Goal: Task Accomplishment & Management: Complete application form

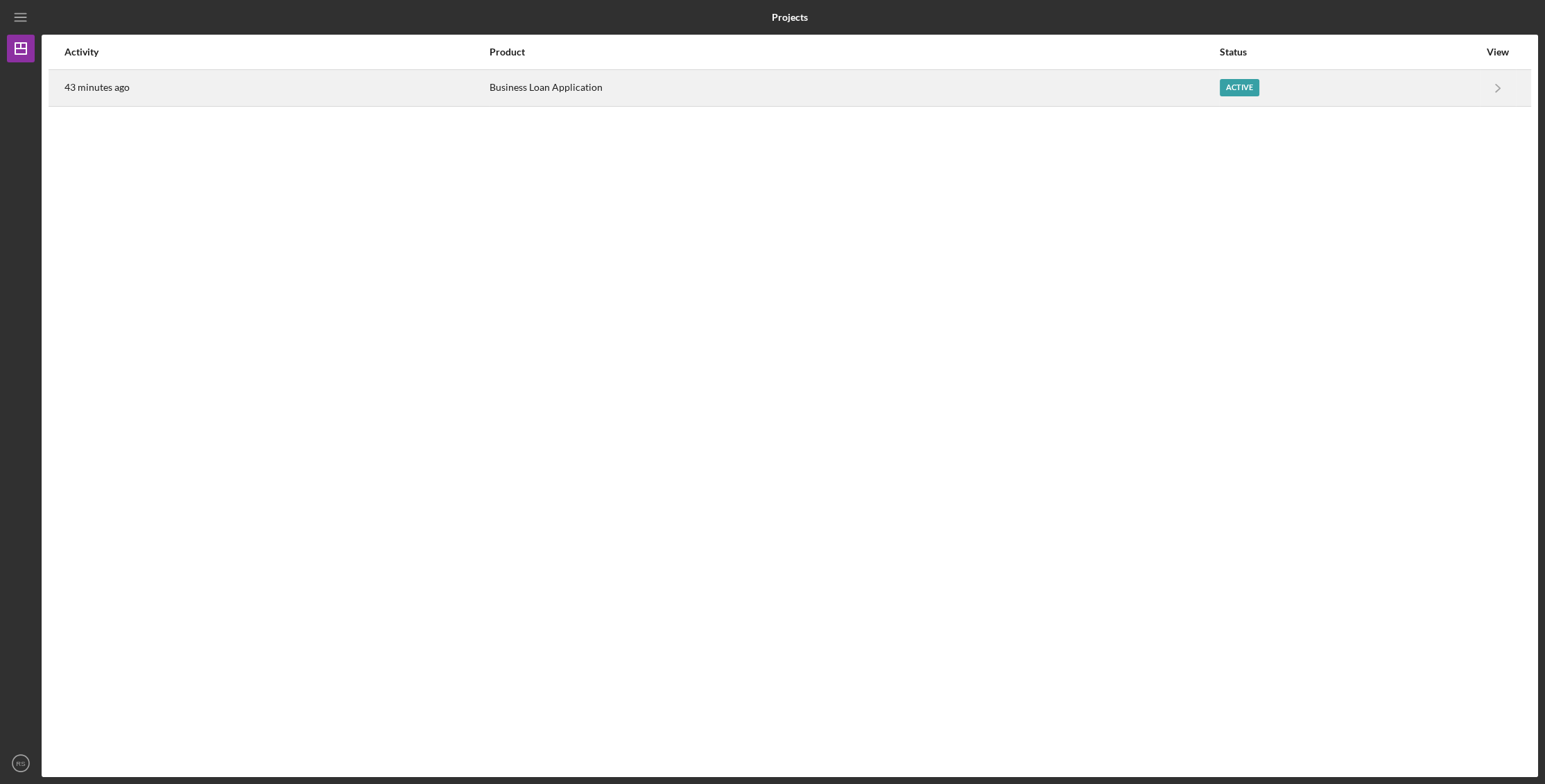
click at [321, 85] on div "43 minutes ago" at bounding box center [276, 88] width 424 height 35
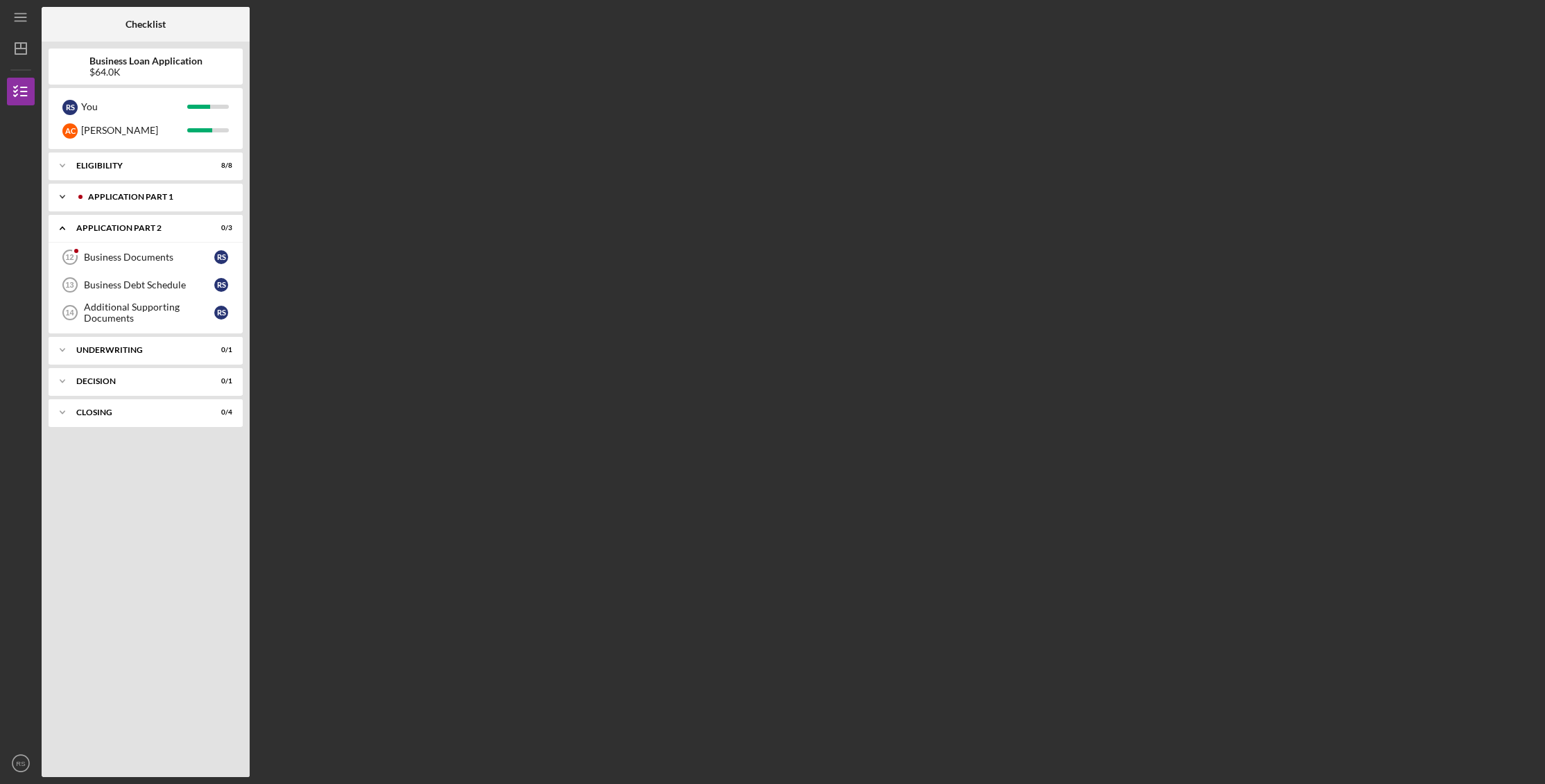
click at [62, 198] on icon "Icon/Expander" at bounding box center [62, 197] width 28 height 28
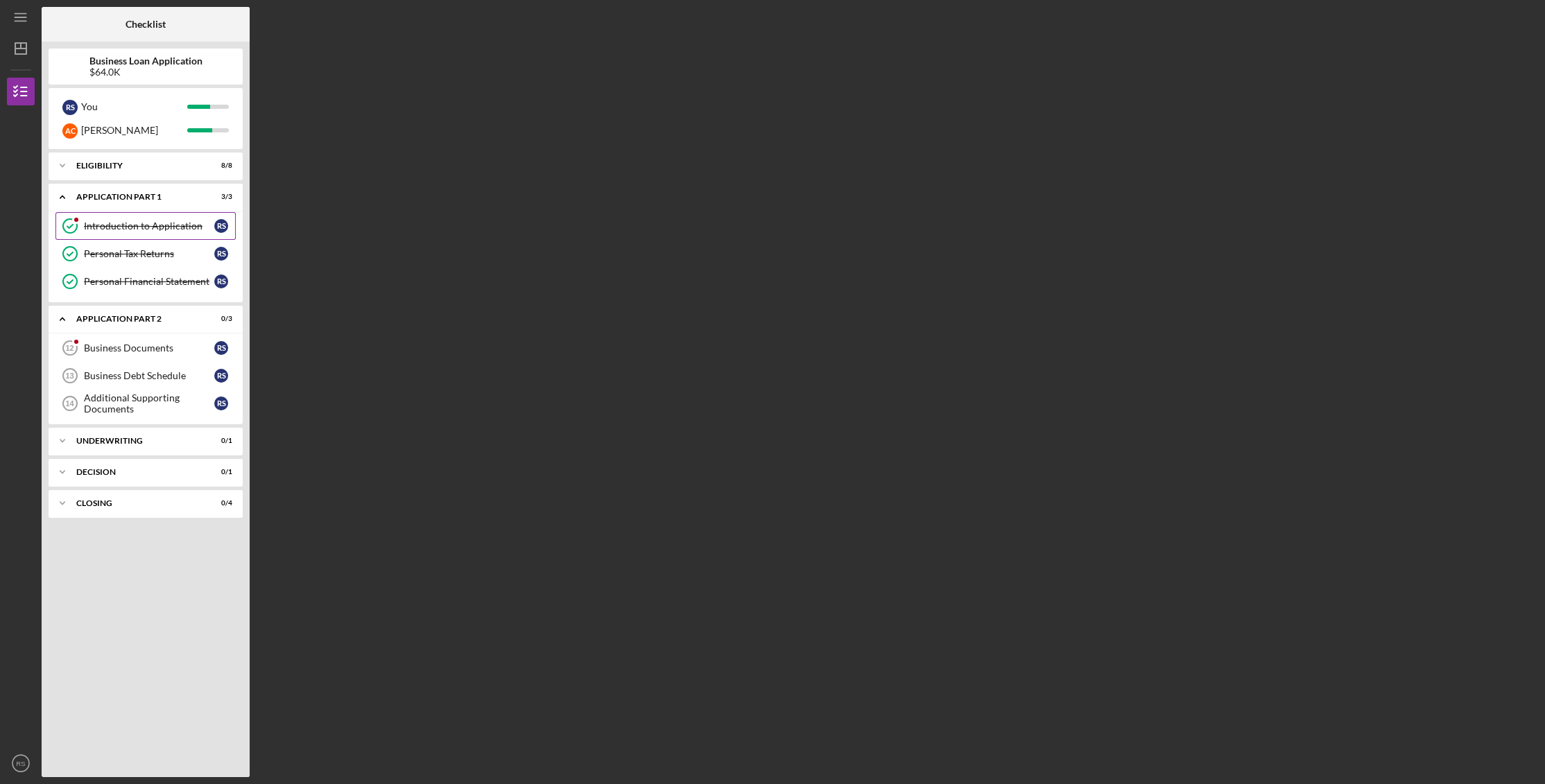
click at [121, 227] on div "Introduction to Application" at bounding box center [149, 226] width 130 height 11
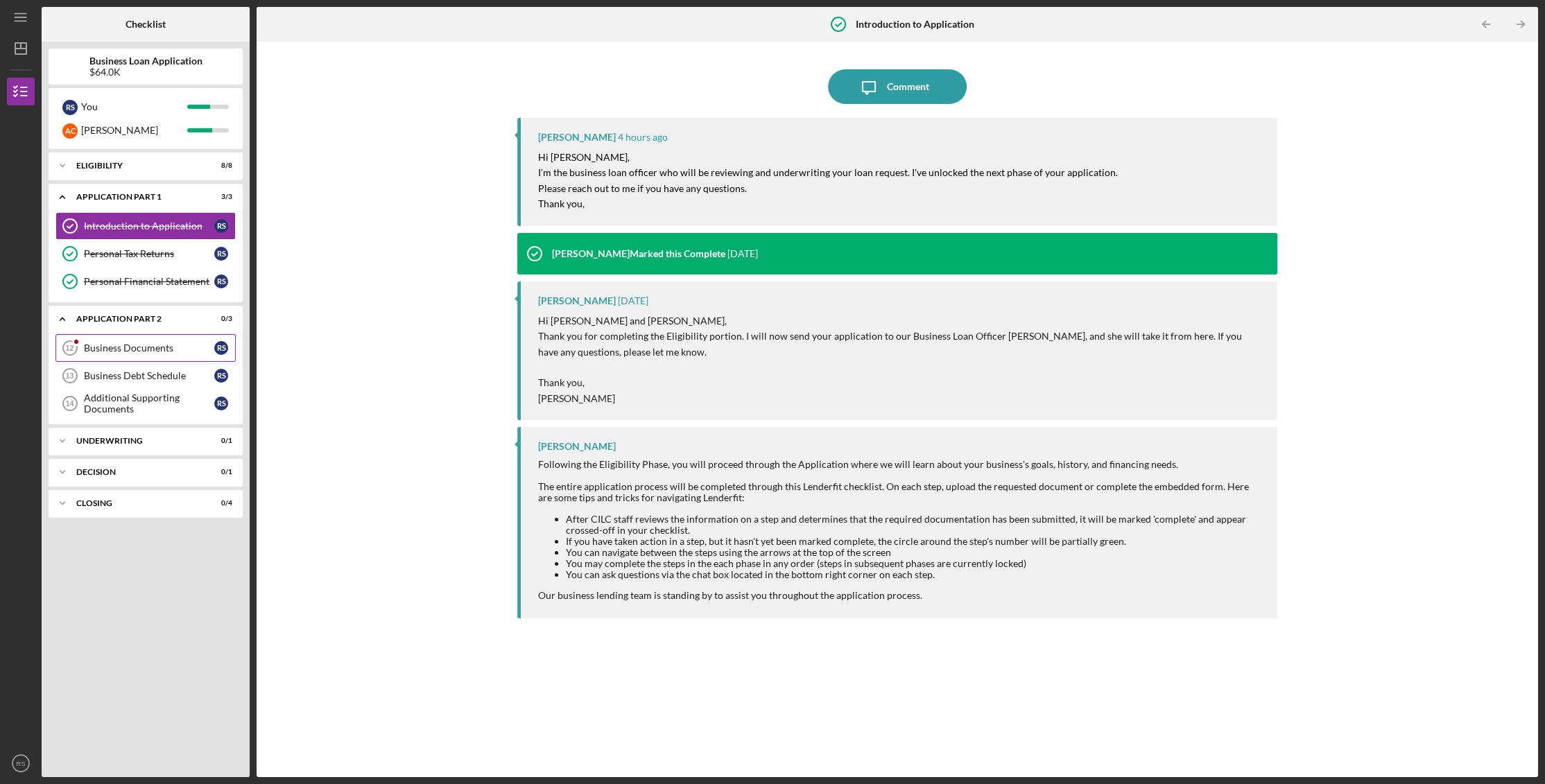
click at [106, 348] on div "Business Documents" at bounding box center [149, 348] width 130 height 11
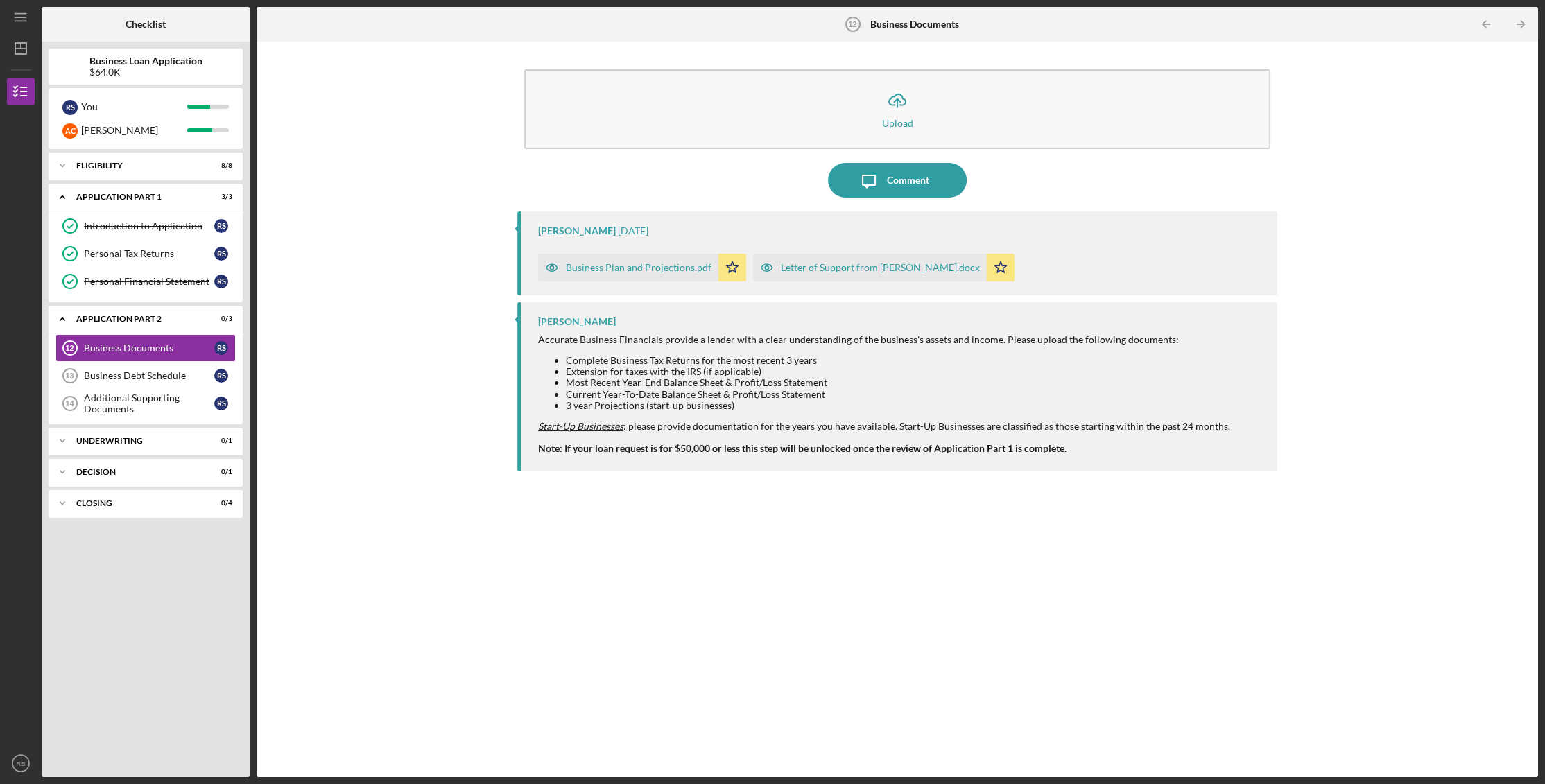
click at [583, 266] on div "Business Plan and Projections.pdf" at bounding box center [638, 267] width 145 height 11
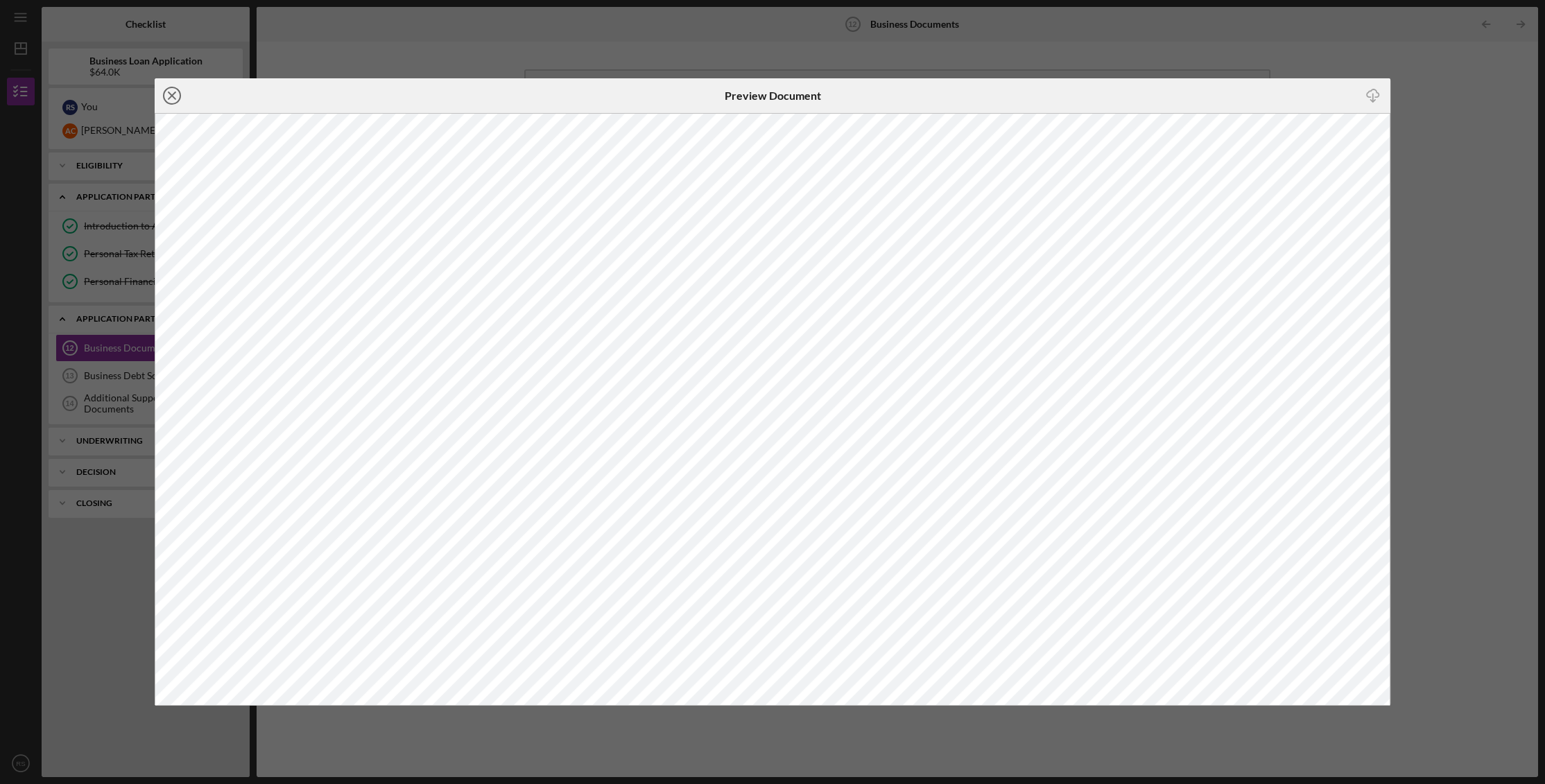
click at [164, 98] on circle at bounding box center [171, 95] width 17 height 17
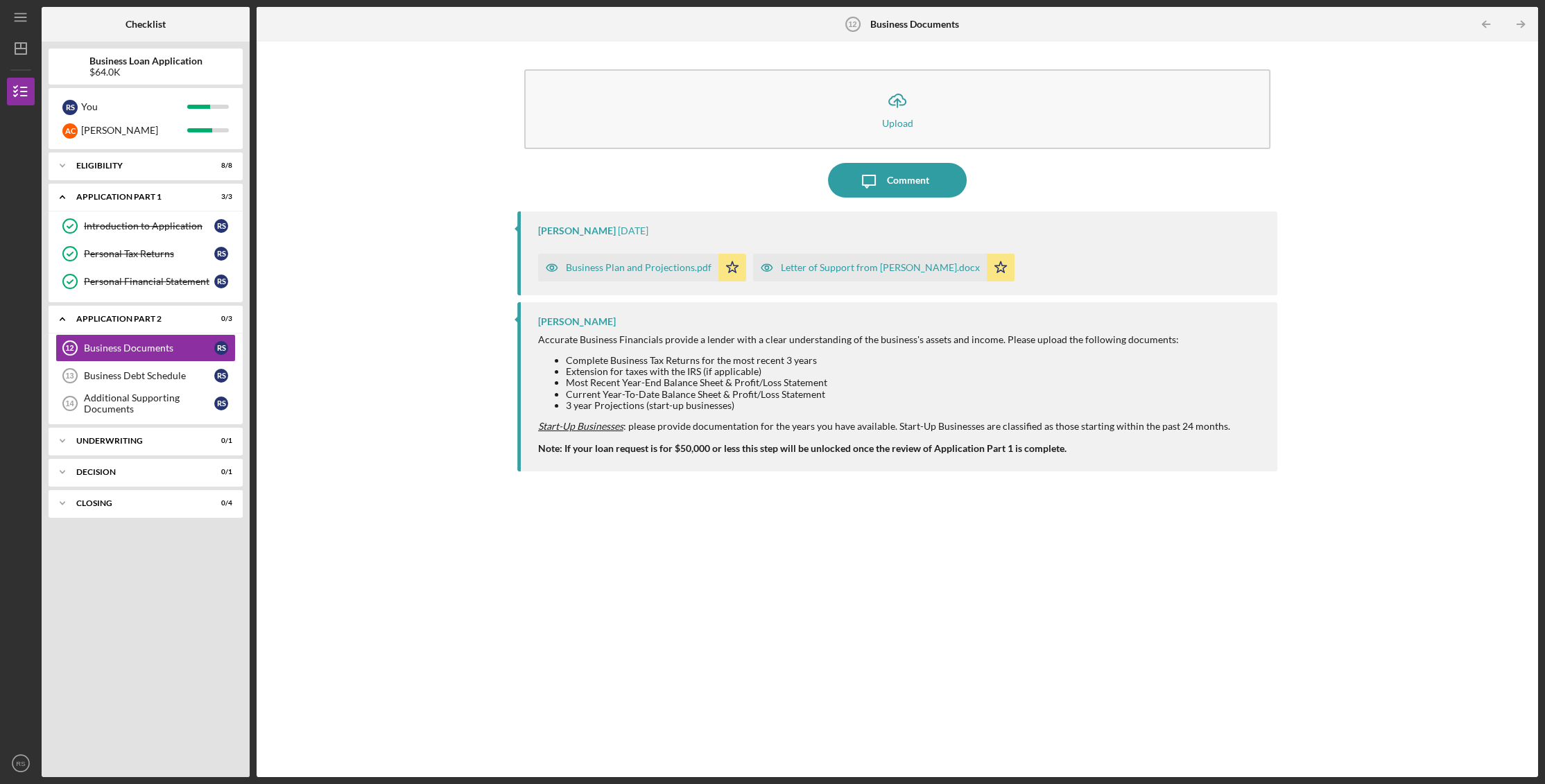
click at [878, 269] on div "Letter of Support from [PERSON_NAME].docx" at bounding box center [880, 267] width 199 height 11
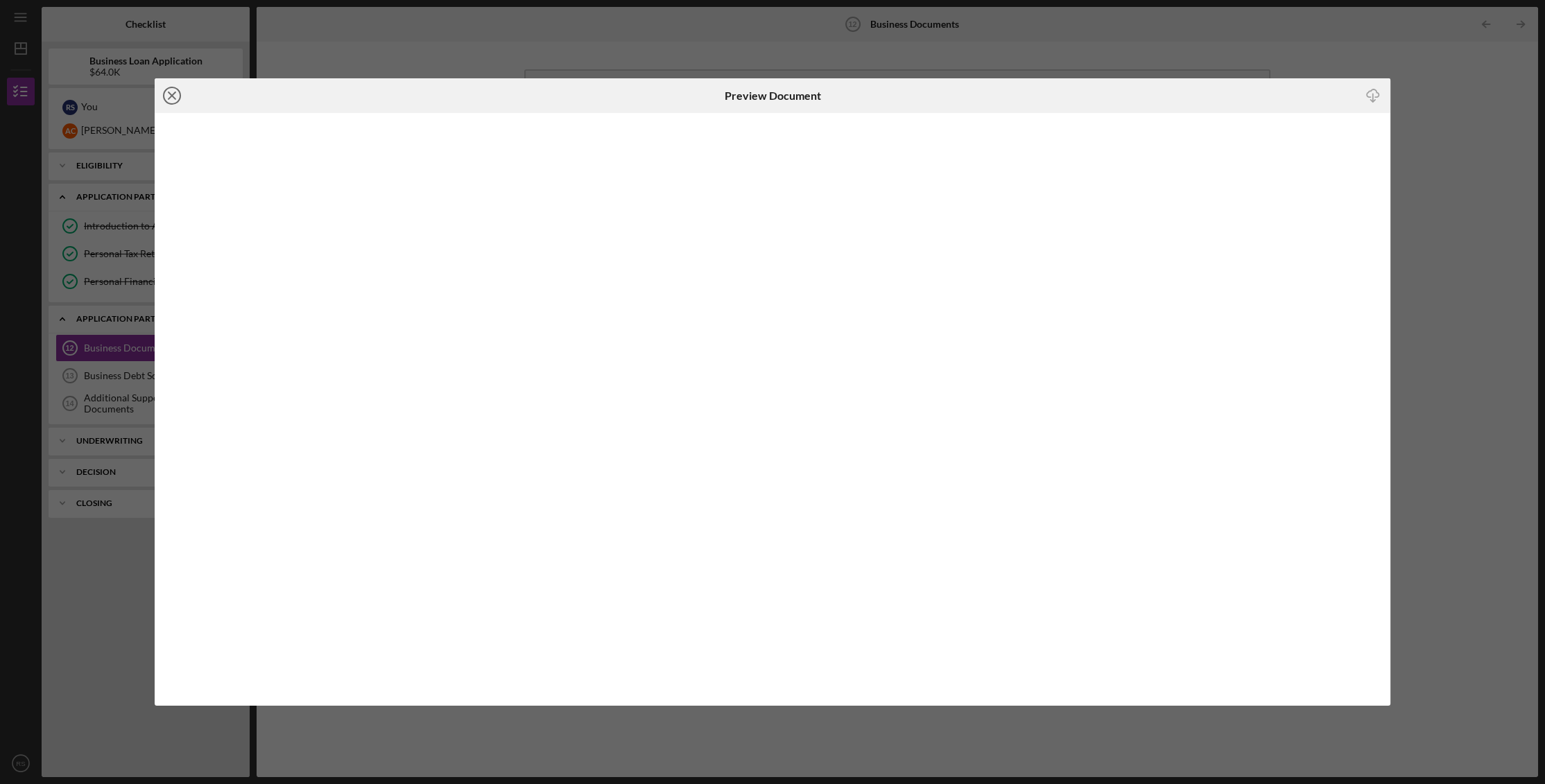
click at [166, 96] on icon "Icon/Close" at bounding box center [172, 96] width 35 height 35
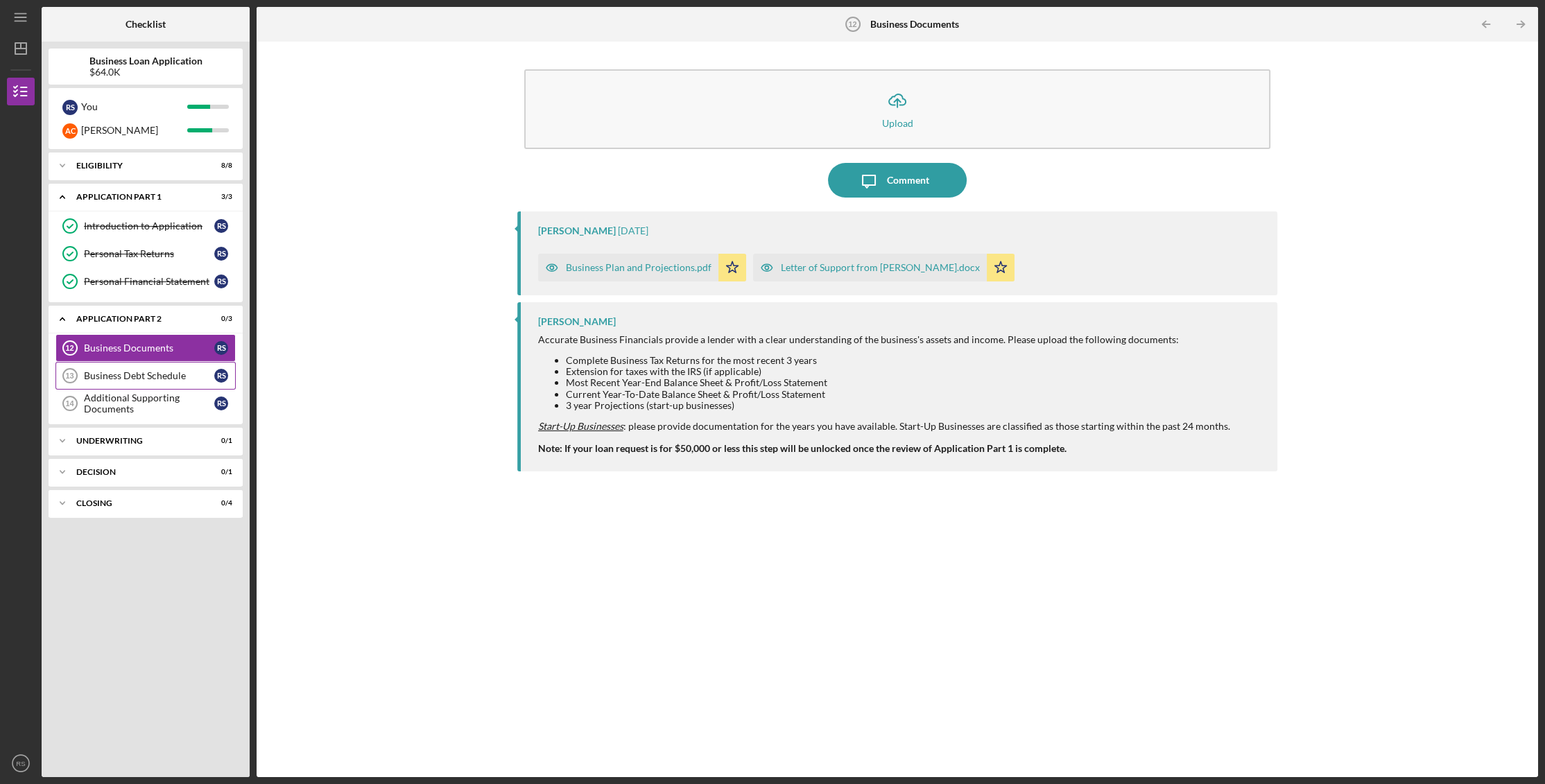
click at [138, 375] on div "Business Debt Schedule" at bounding box center [149, 375] width 130 height 11
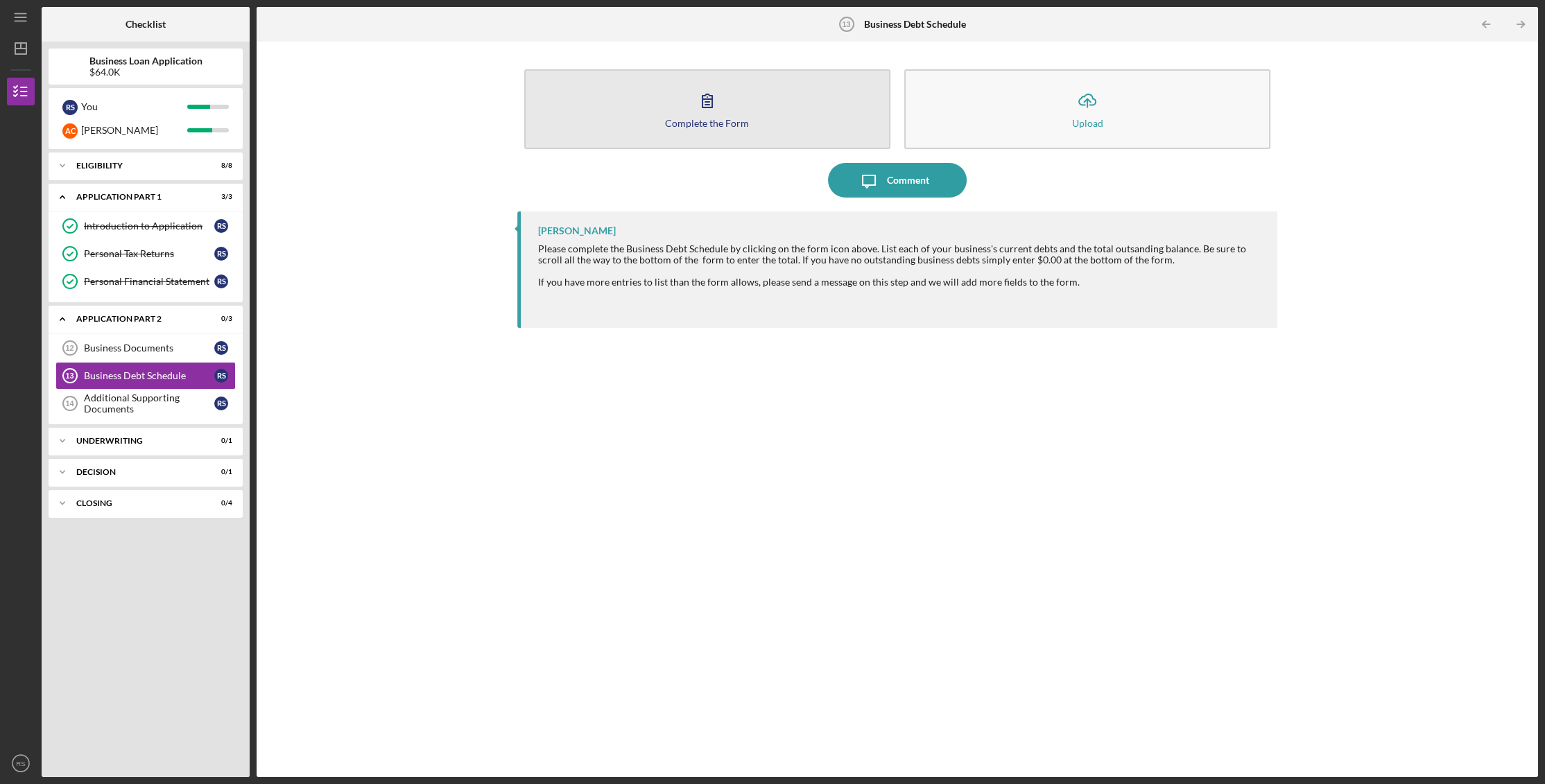
click at [711, 97] on icon "button" at bounding box center [707, 101] width 10 height 13
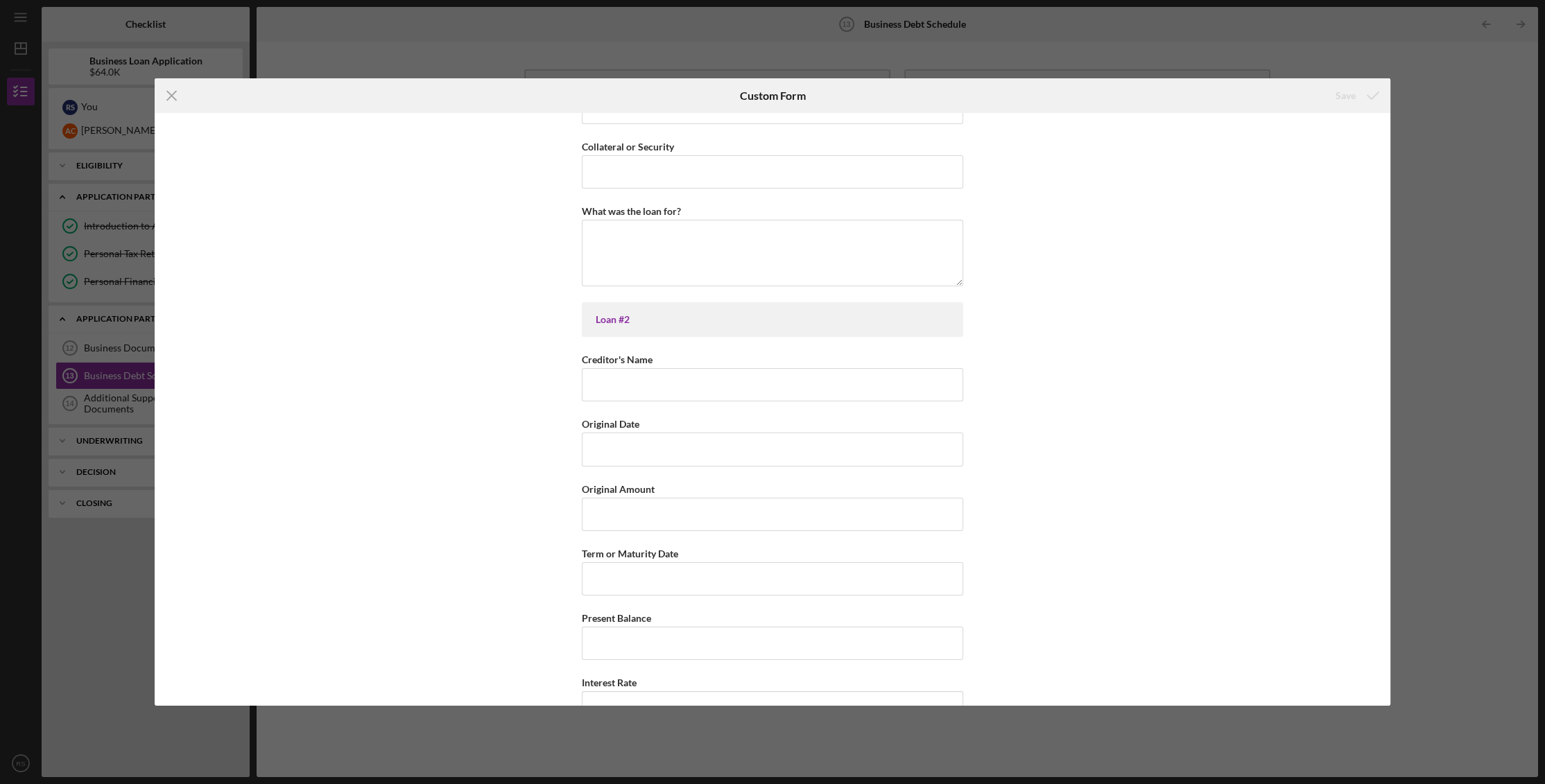
scroll to position [543, 0]
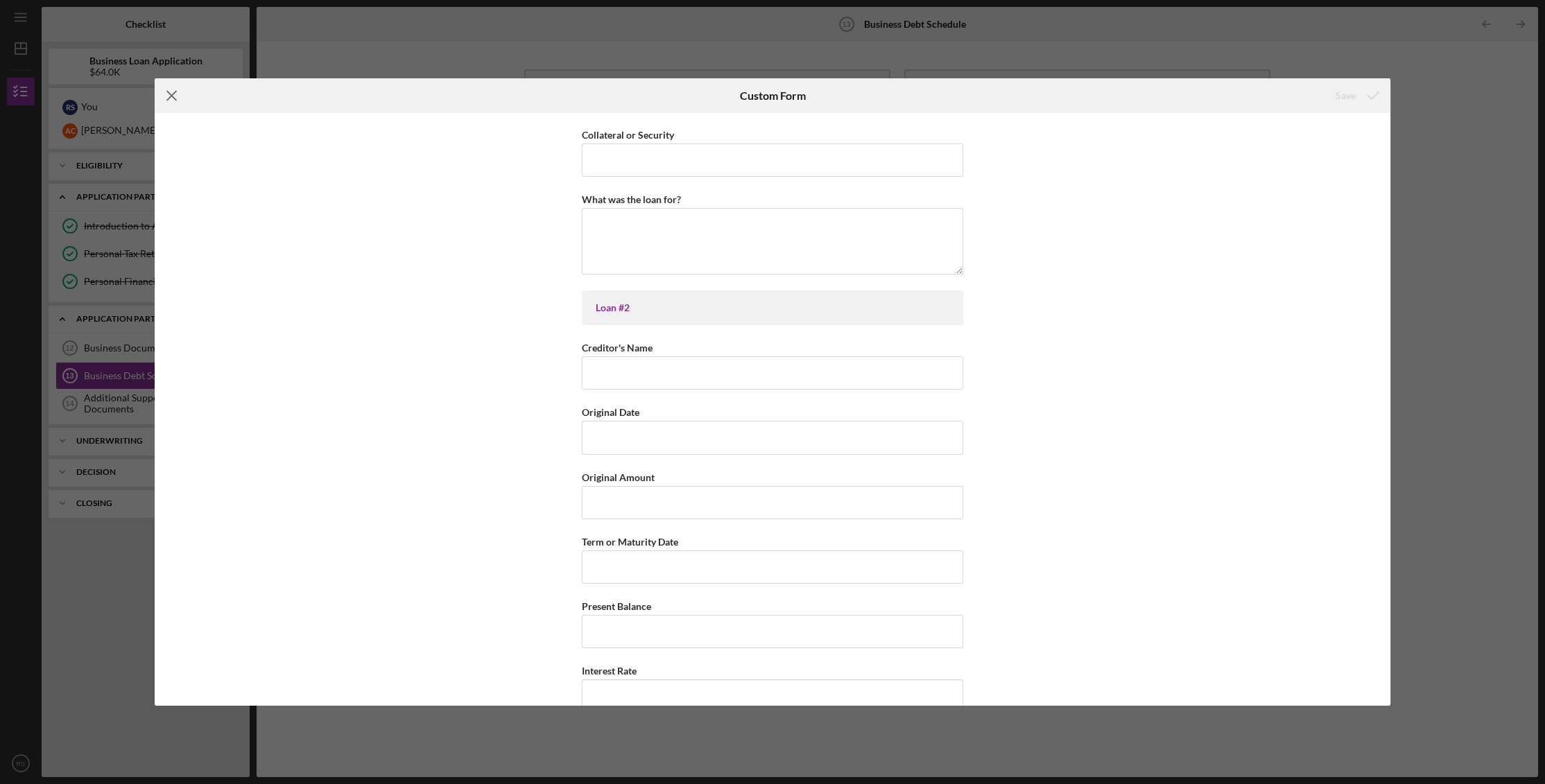
click at [166, 93] on icon "Icon/Menu Close" at bounding box center [172, 96] width 35 height 35
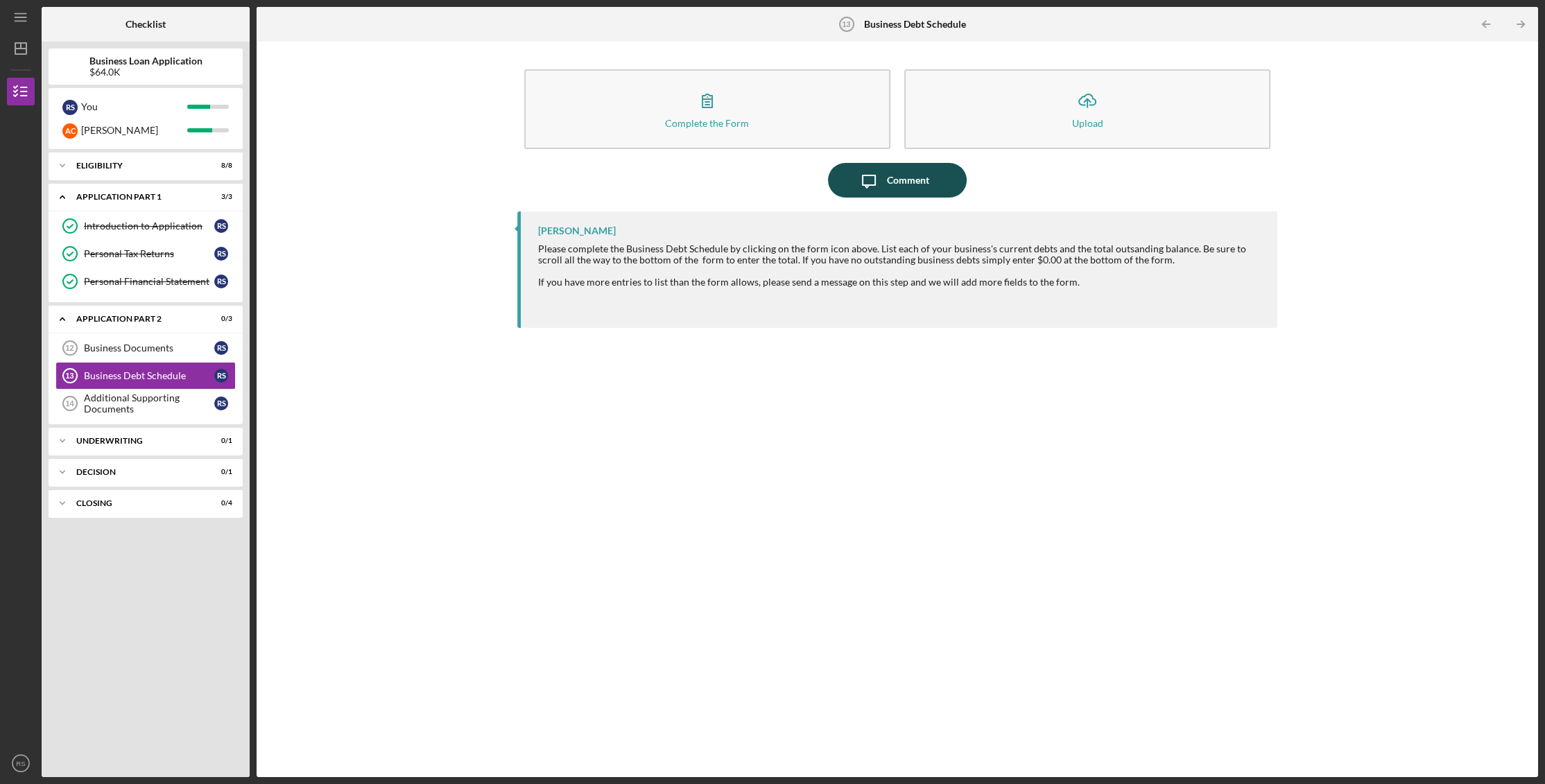
click at [938, 178] on button "Icon/Message Comment" at bounding box center [897, 180] width 139 height 35
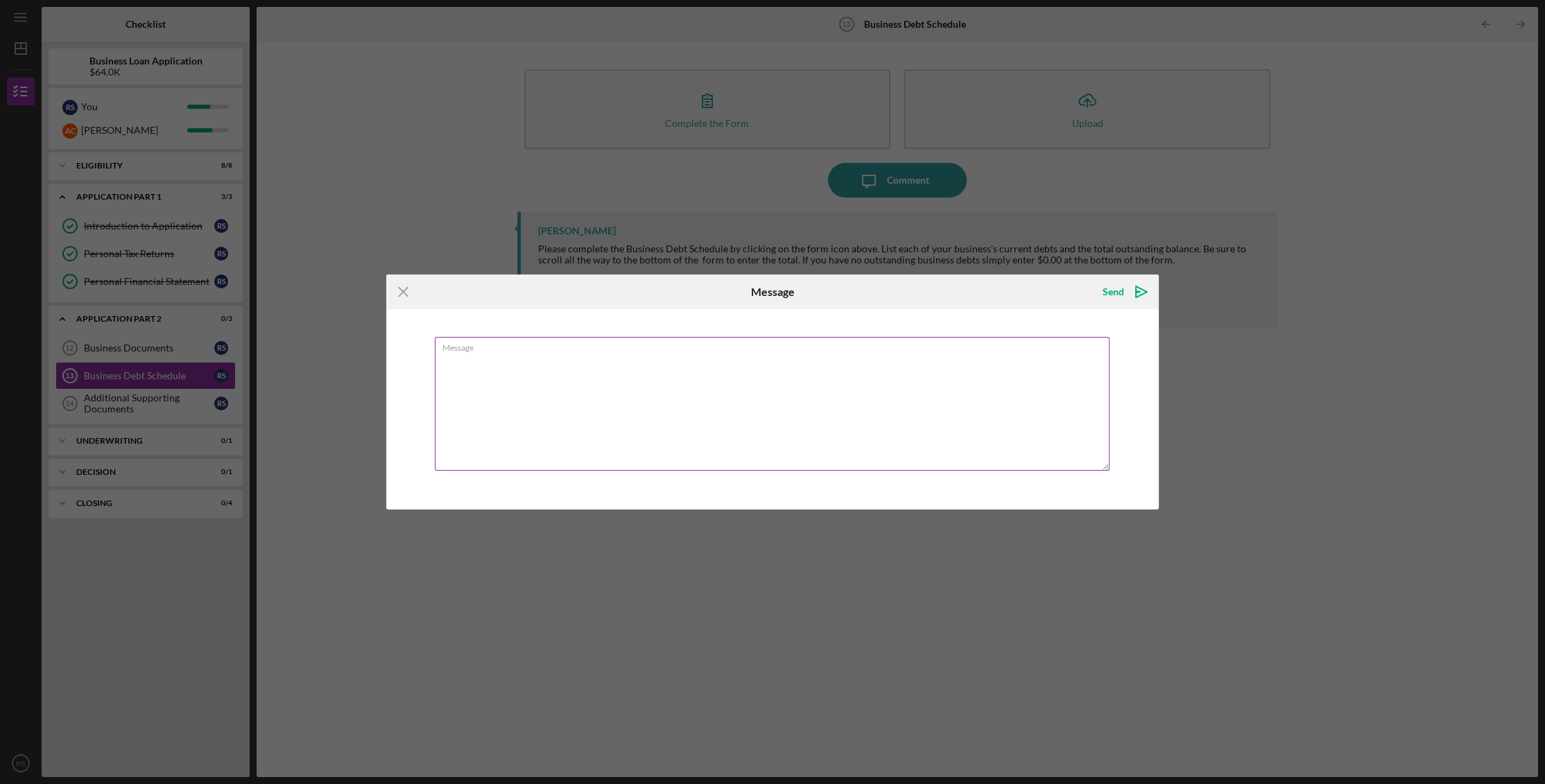
click at [525, 425] on textarea "Message" at bounding box center [772, 403] width 675 height 134
type textarea "No debt currently"
click at [1115, 289] on div "Send" at bounding box center [1113, 291] width 21 height 28
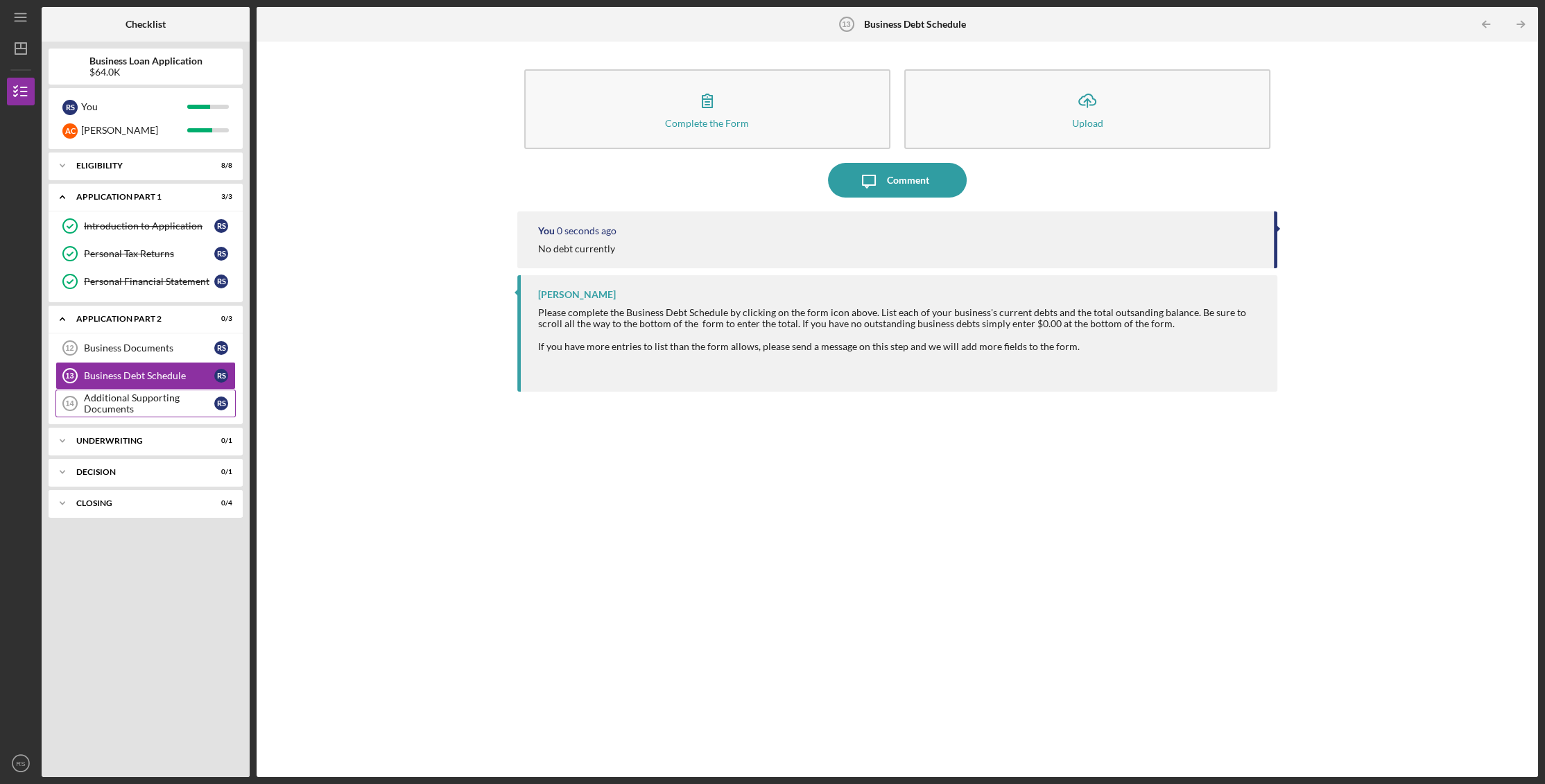
click at [97, 404] on div "Additional Supporting Documents" at bounding box center [149, 403] width 130 height 22
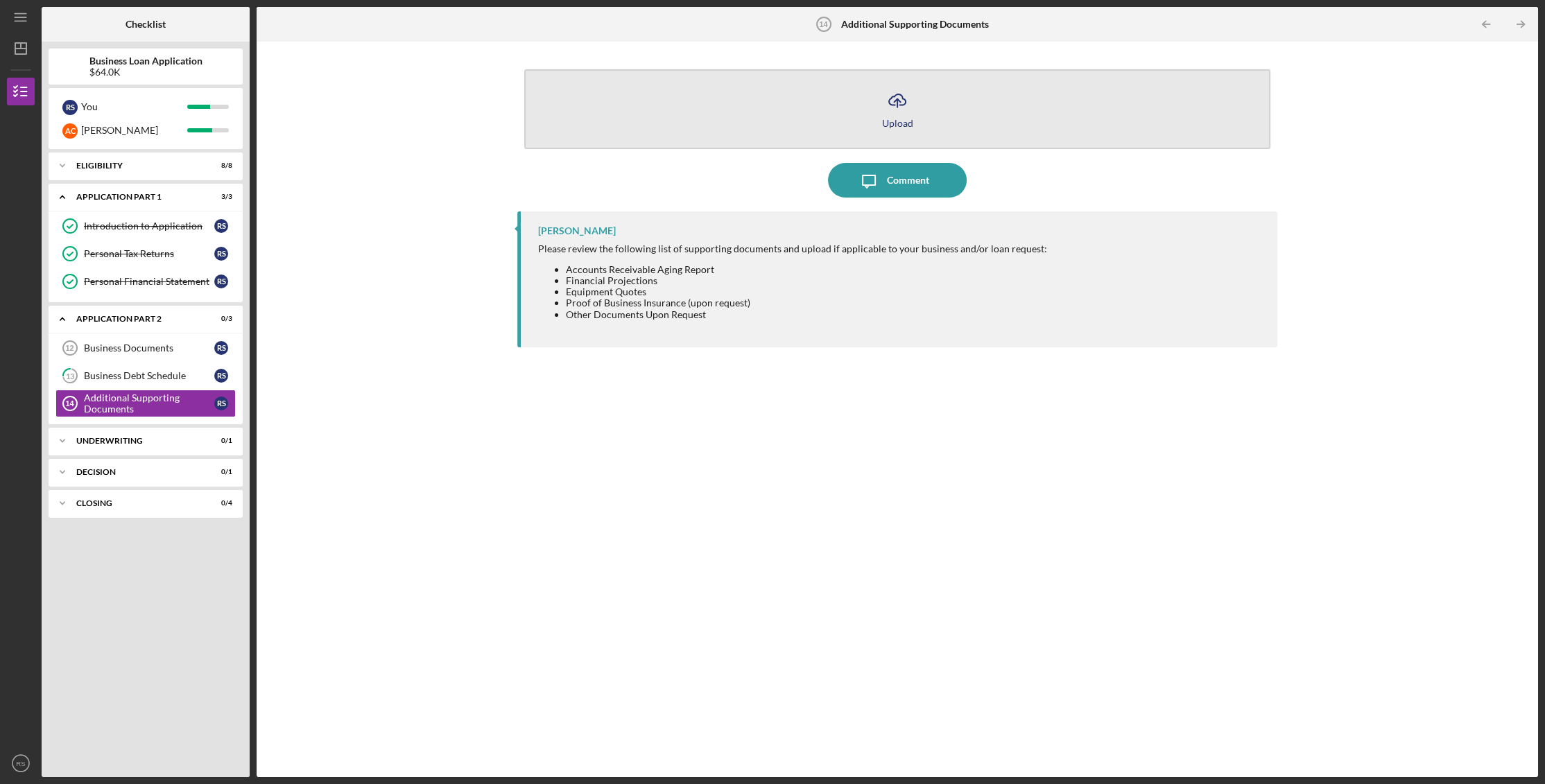
click at [901, 106] on icon "Icon/Upload" at bounding box center [897, 101] width 35 height 35
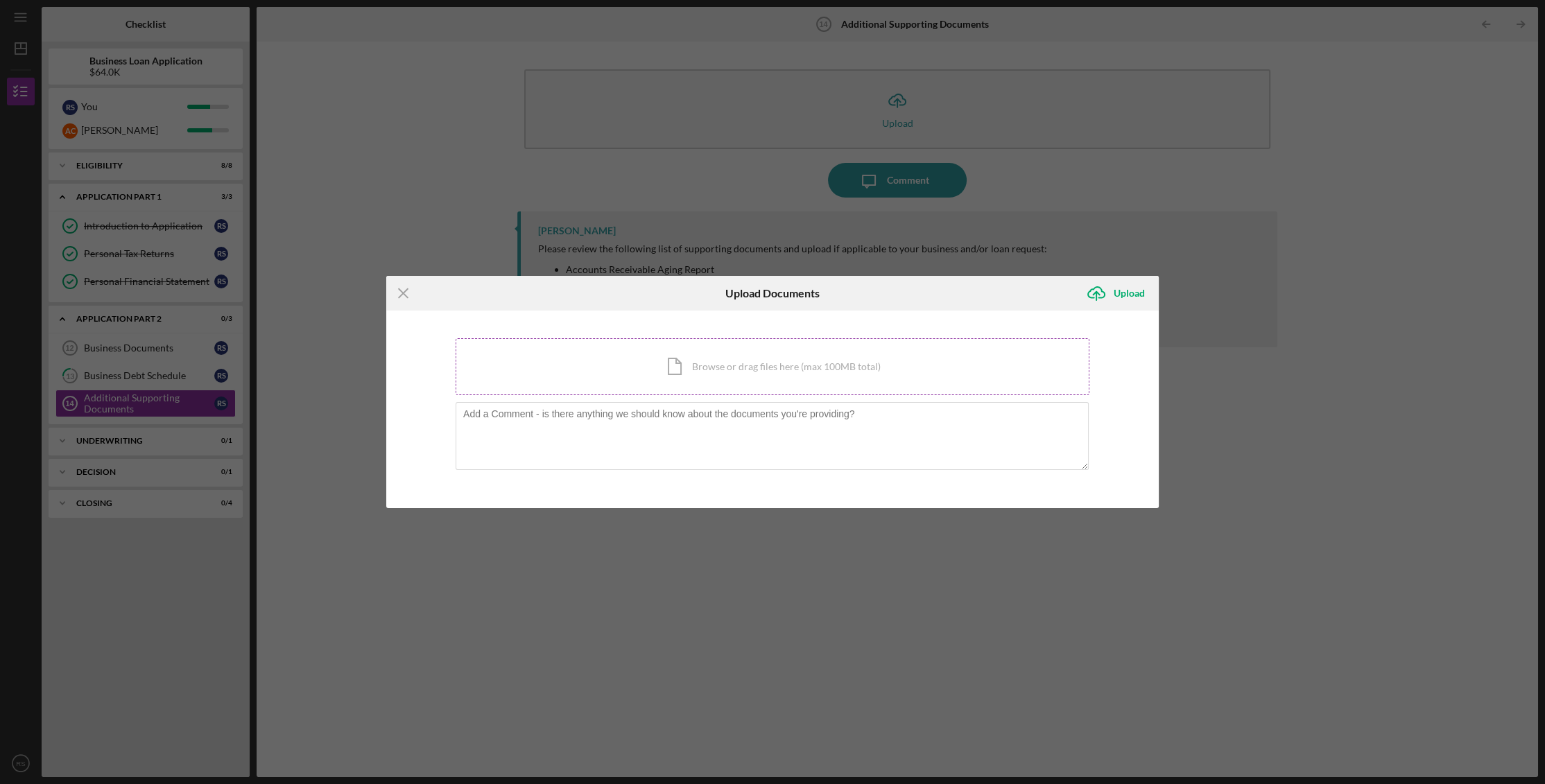
click at [772, 371] on div "Icon/Document Browse or drag files here (max 100MB total) Tap to choose files o…" at bounding box center [772, 367] width 634 height 57
click at [722, 372] on div "Icon/Document Browse or drag files here (max 100MB total) Tap to choose files o…" at bounding box center [772, 367] width 634 height 57
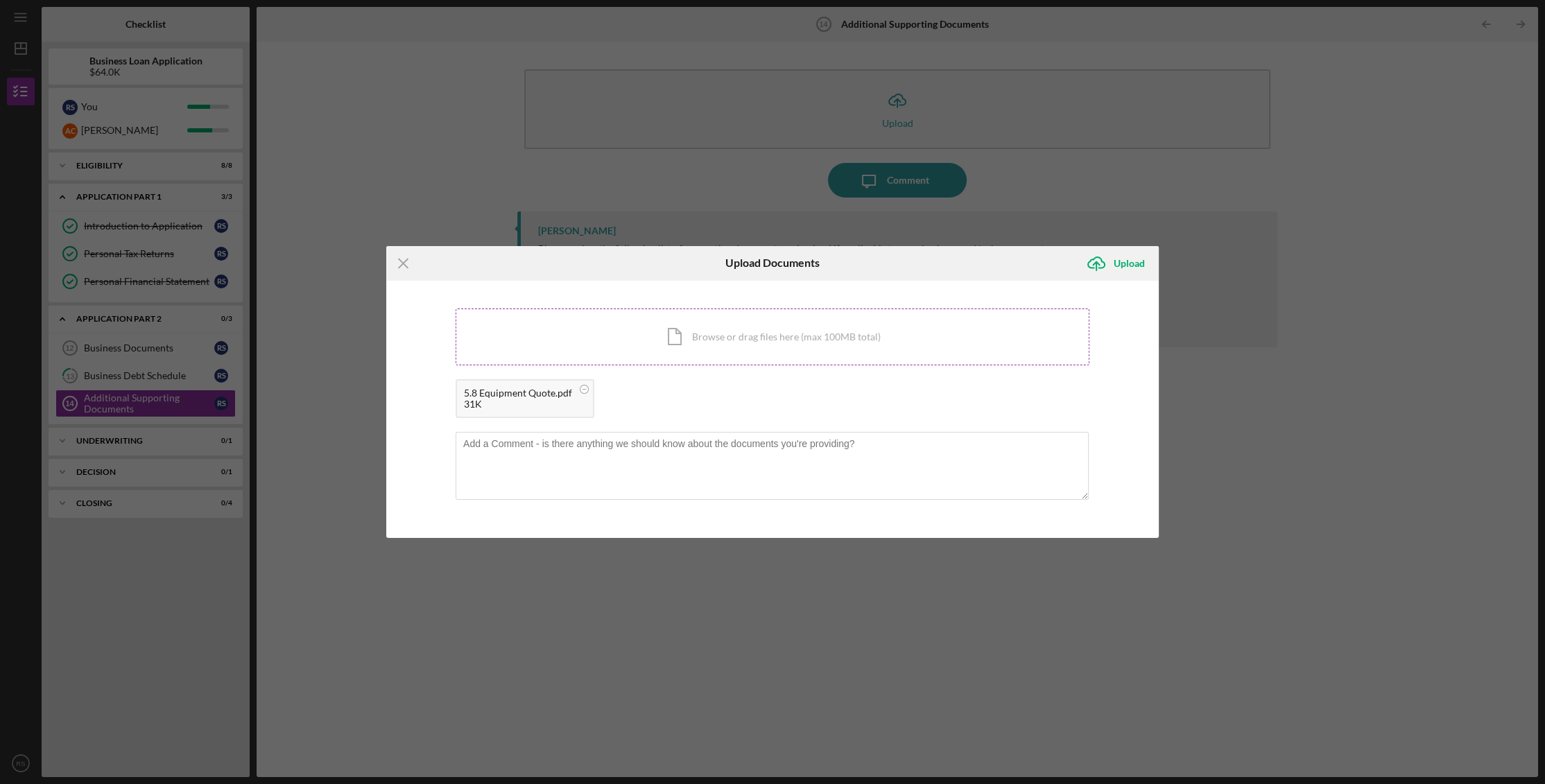
click at [740, 342] on div "Icon/Document Browse or drag files here (max 100MB total) Tap to choose files o…" at bounding box center [772, 337] width 634 height 57
click at [764, 328] on div "Icon/Document Browse or drag files here (max 100MB total) Tap to choose files o…" at bounding box center [772, 337] width 634 height 57
click at [831, 336] on div "Icon/Document Browse or drag files here (max 100MB total) Tap to choose files o…" at bounding box center [772, 337] width 634 height 57
click at [815, 264] on h6 "Upload Documents" at bounding box center [772, 263] width 94 height 13
click at [397, 260] on icon "Icon/Menu Close" at bounding box center [404, 263] width 35 height 35
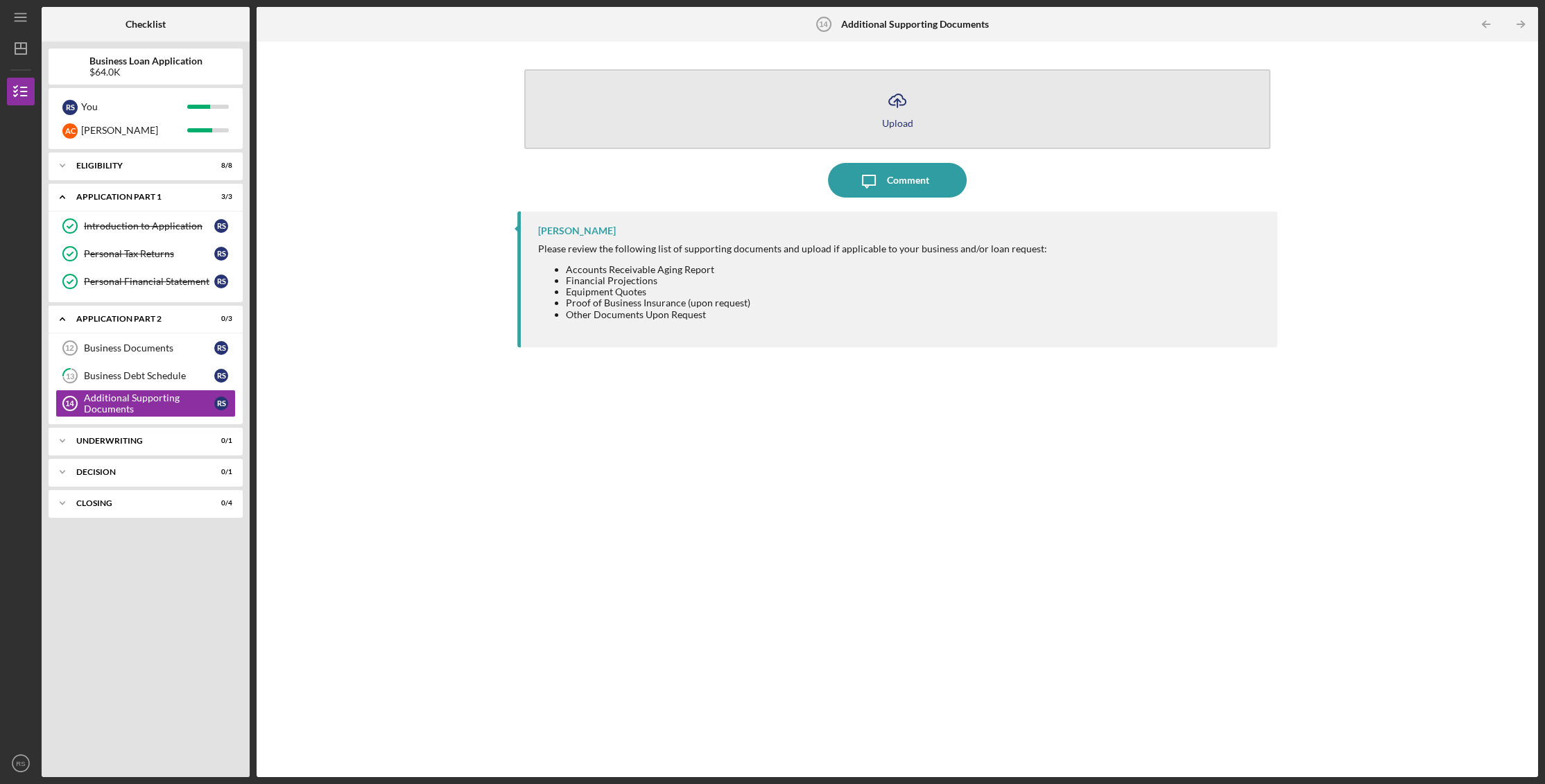
click at [923, 93] on button "Icon/Upload Upload" at bounding box center [897, 109] width 747 height 79
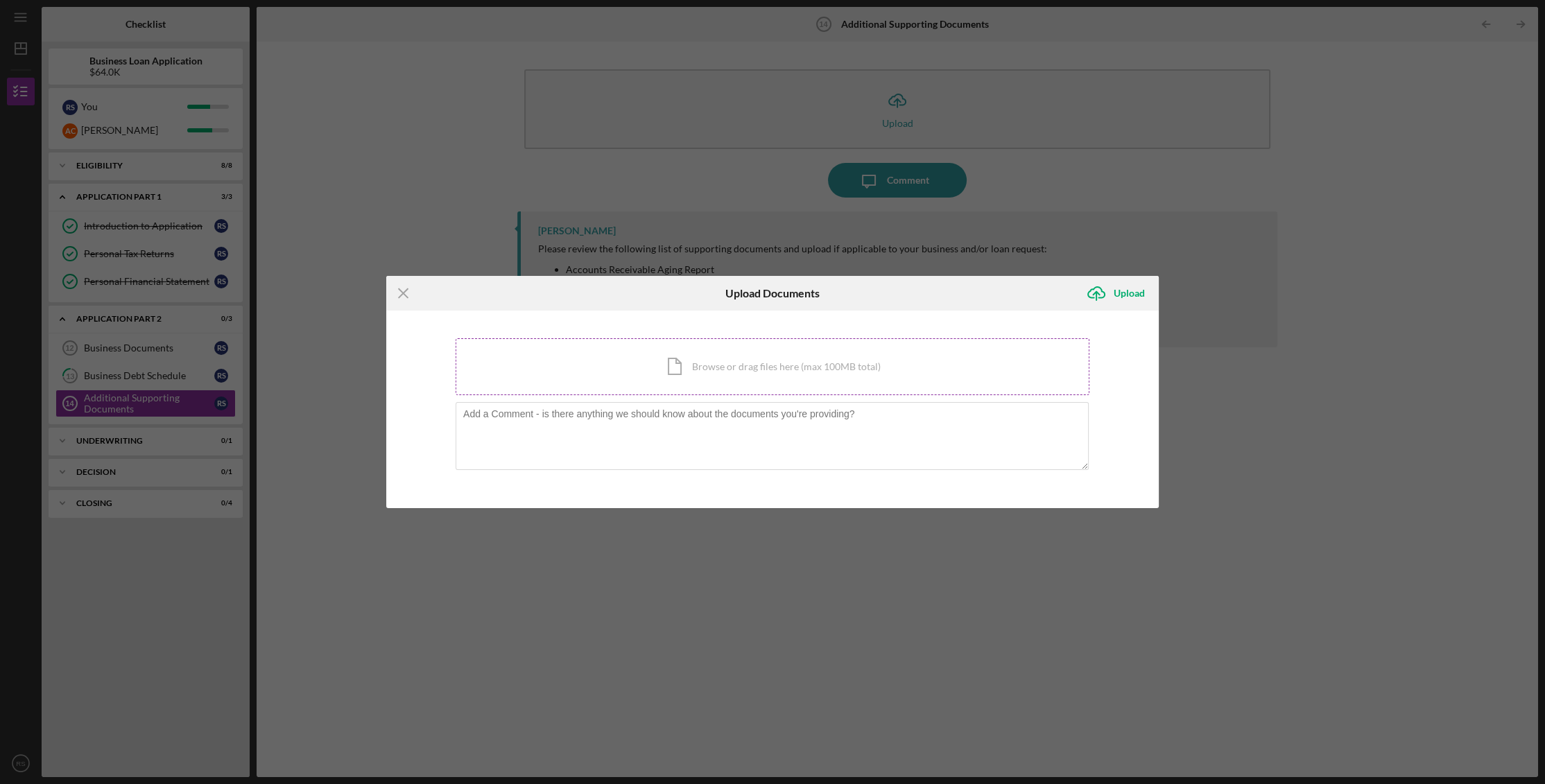
click at [745, 362] on div "Icon/Document Browse or drag files here (max 100MB total) Tap to choose files o…" at bounding box center [772, 367] width 634 height 57
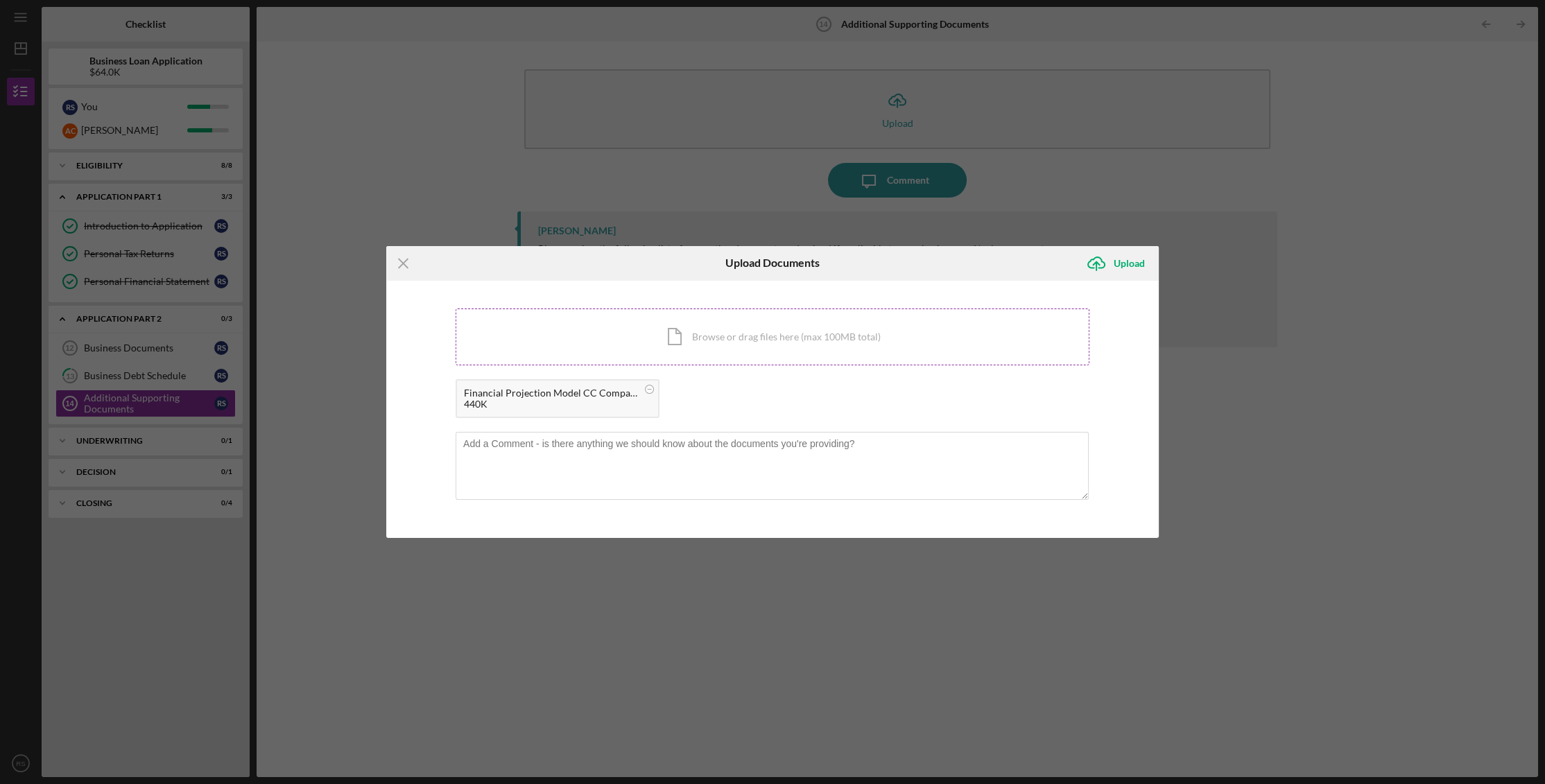
click at [684, 342] on div "Icon/Document Browse or drag files here (max 100MB total) Tap to choose files o…" at bounding box center [772, 337] width 634 height 57
click at [791, 343] on div "Icon/Document Browse or drag files here (max 100MB total) Tap to choose files o…" at bounding box center [772, 337] width 634 height 57
click at [1131, 265] on div "Upload" at bounding box center [1129, 263] width 31 height 28
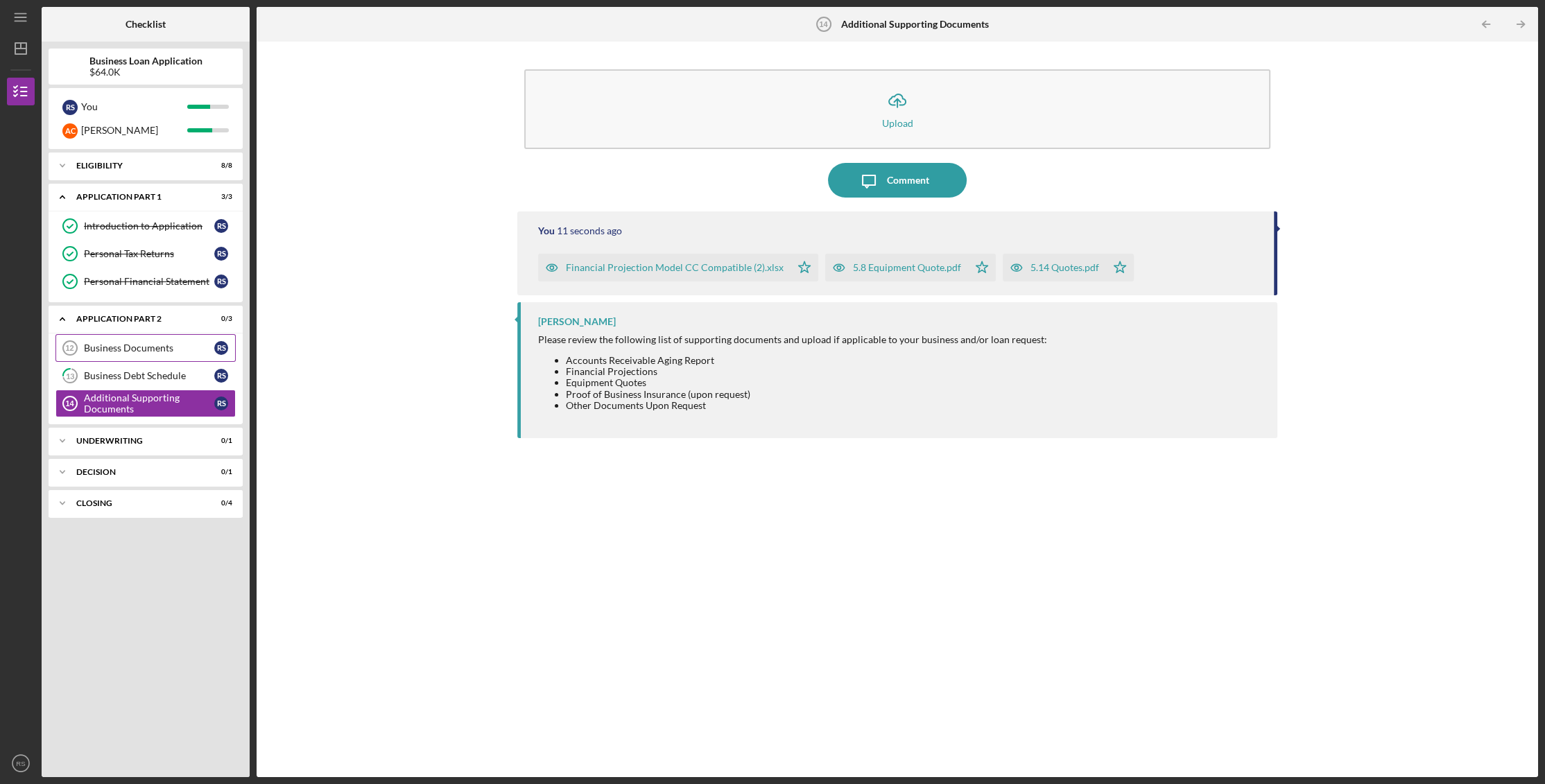
click at [123, 344] on div "Business Documents" at bounding box center [149, 348] width 130 height 11
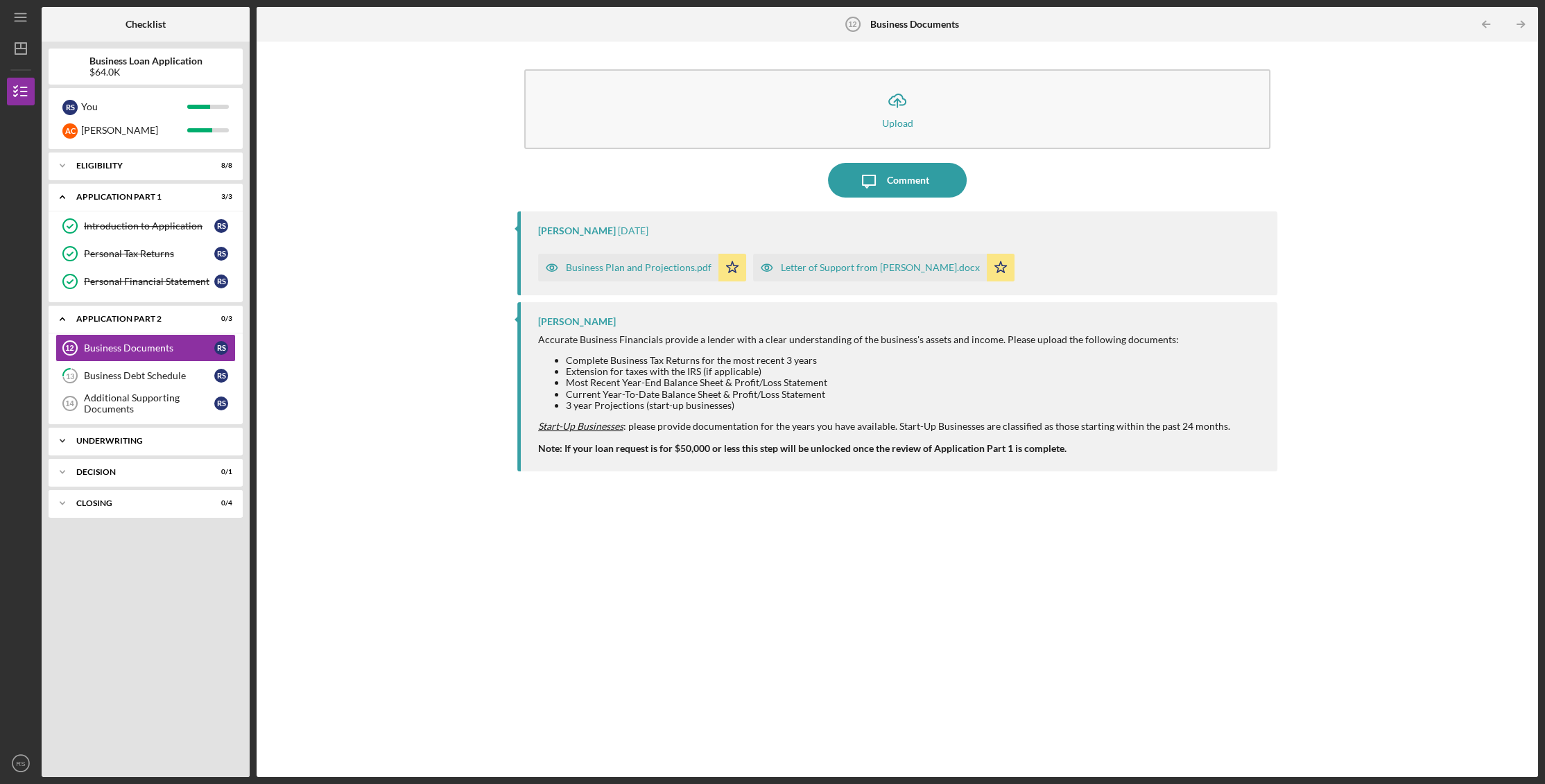
click at [57, 432] on icon "Icon/Expander" at bounding box center [62, 440] width 28 height 28
click at [123, 473] on div "Underwriting" at bounding box center [149, 470] width 130 height 11
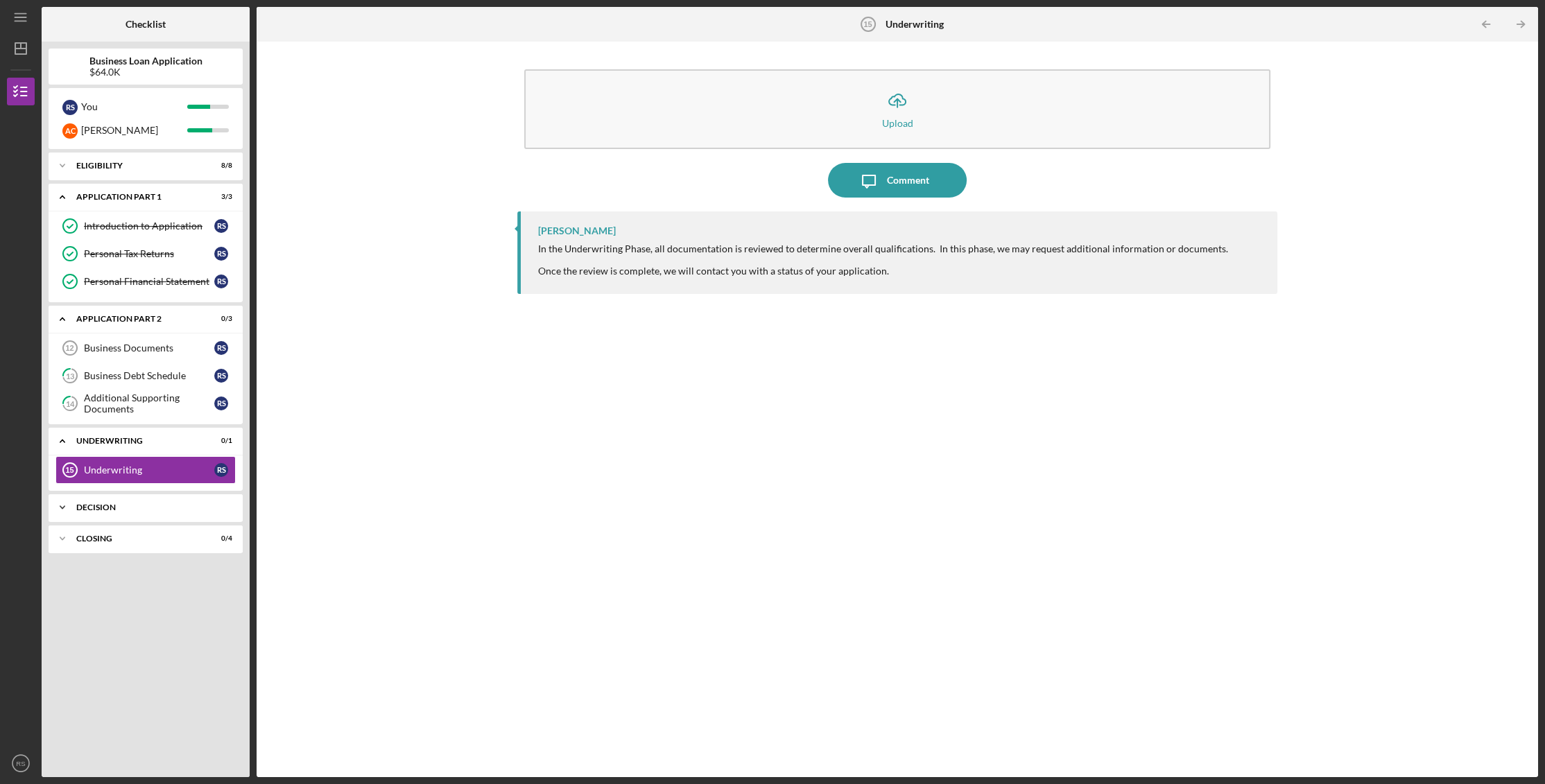
click at [60, 167] on polyline at bounding box center [62, 165] width 4 height 2
click at [78, 345] on icon "Business Documents 12" at bounding box center [70, 348] width 35 height 35
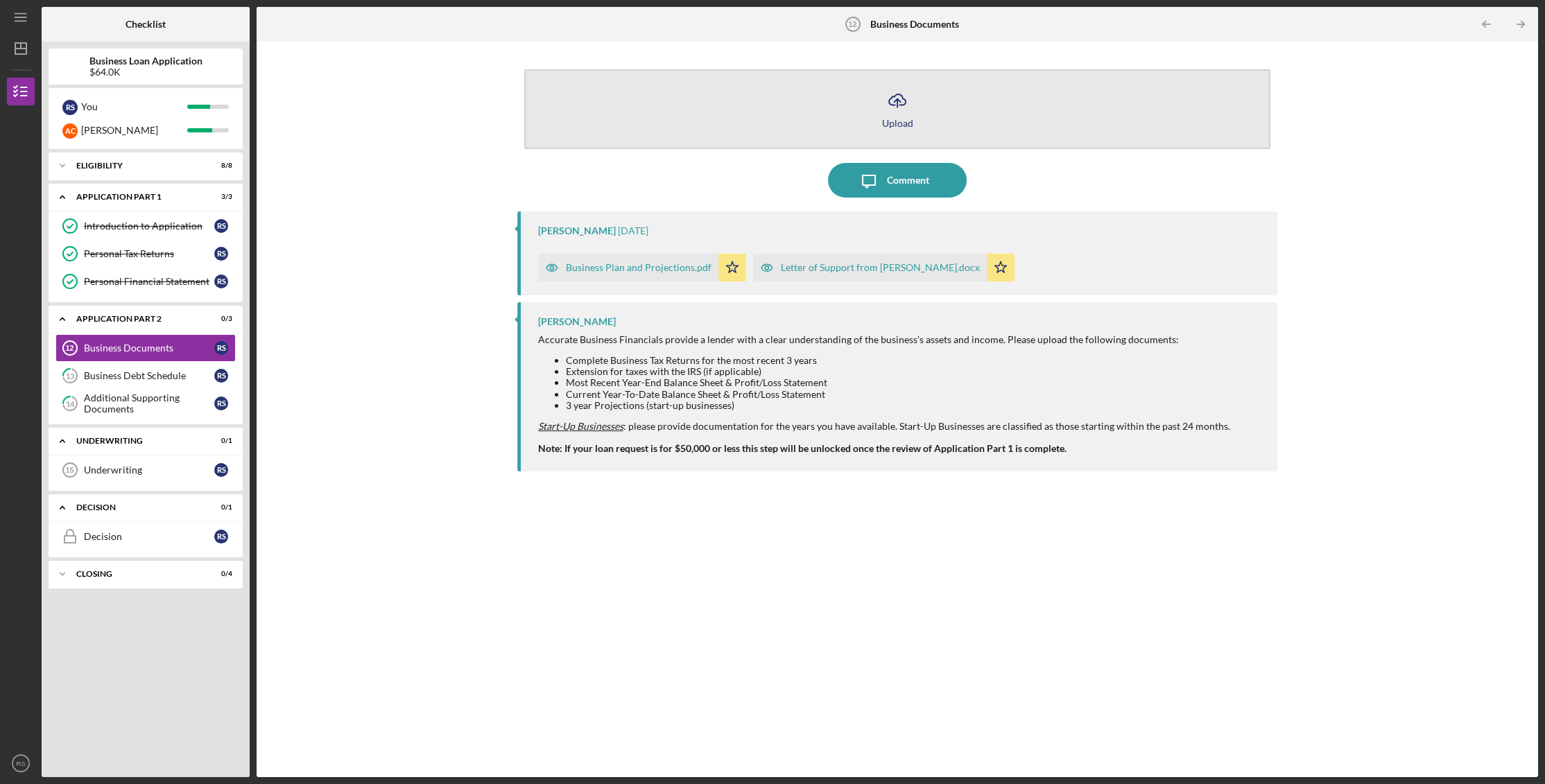
click at [903, 102] on icon "Icon/Upload" at bounding box center [897, 101] width 35 height 35
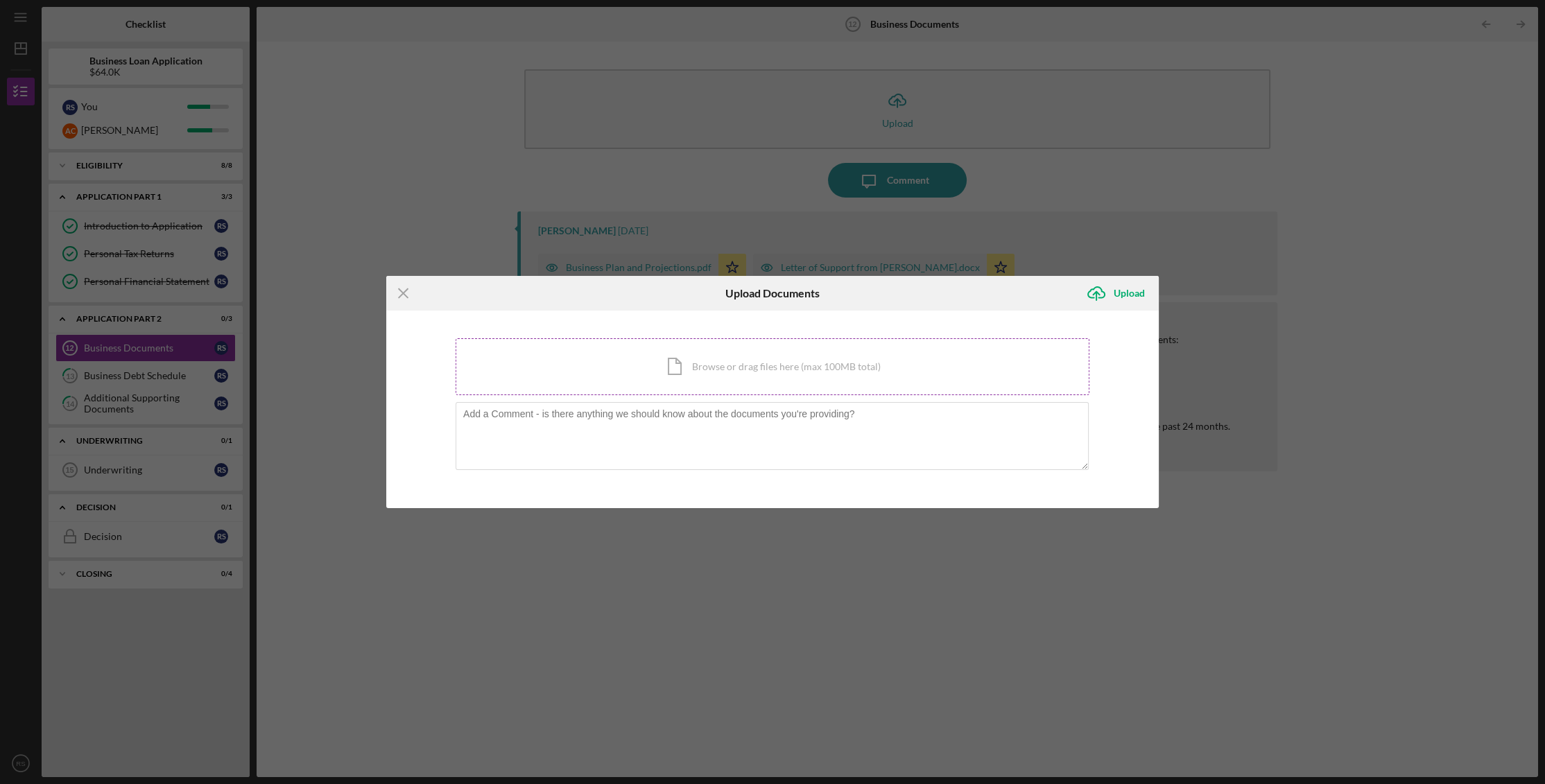
click at [790, 354] on div "Icon/Document Browse or drag files here (max 100MB total) Tap to choose files o…" at bounding box center [772, 367] width 634 height 57
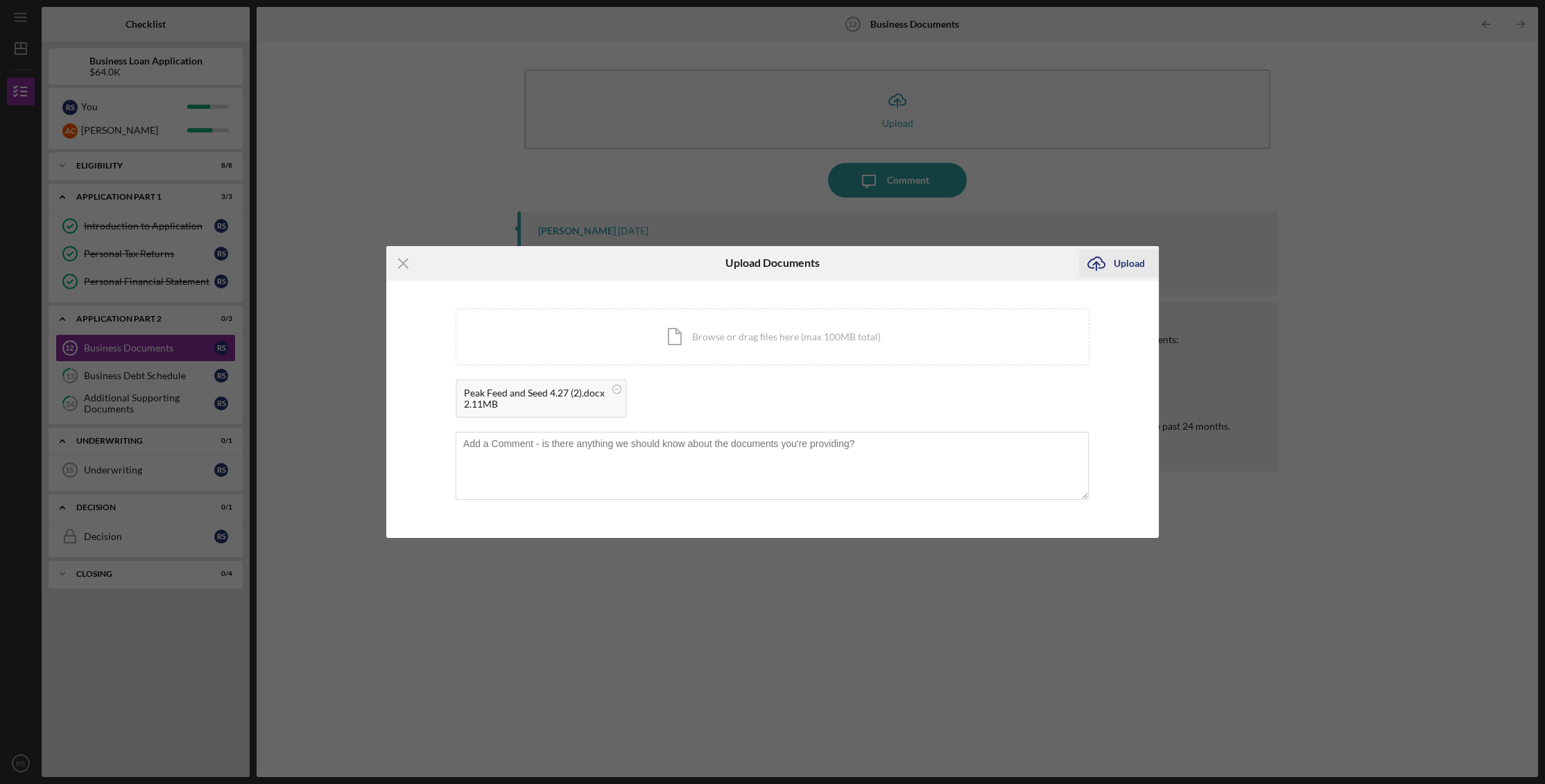
click at [1134, 259] on div "Upload" at bounding box center [1129, 263] width 31 height 28
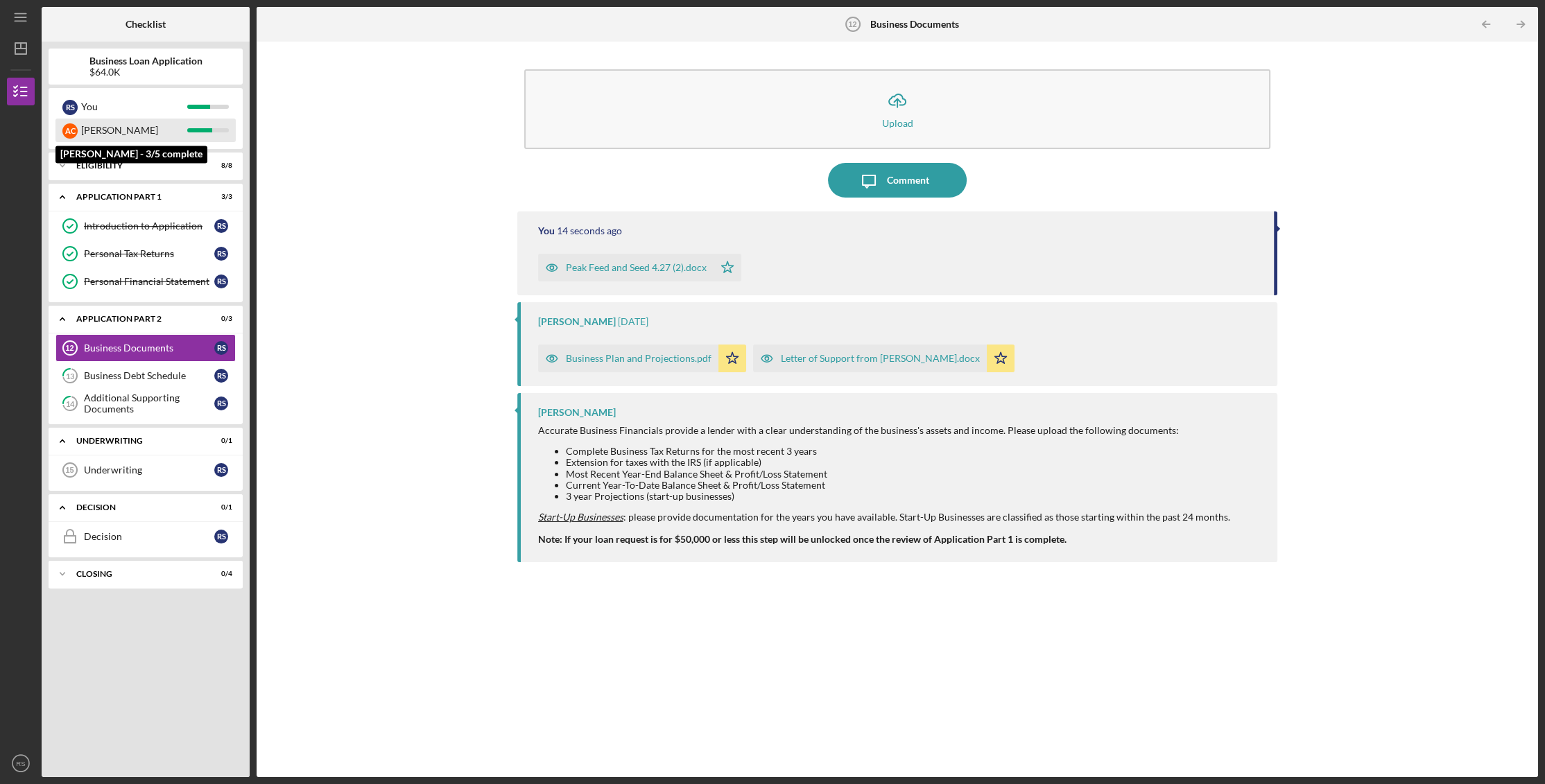
click at [91, 134] on div "[PERSON_NAME]" at bounding box center [134, 130] width 106 height 24
click at [102, 100] on div "You" at bounding box center [134, 107] width 106 height 24
click at [364, 441] on div "Icon/Upload Upload Icon/Message Comment You 13 minutes ago Peak Feed and Seed 4…" at bounding box center [897, 409] width 1268 height 721
click at [112, 373] on div "Business Debt Schedule" at bounding box center [149, 375] width 130 height 11
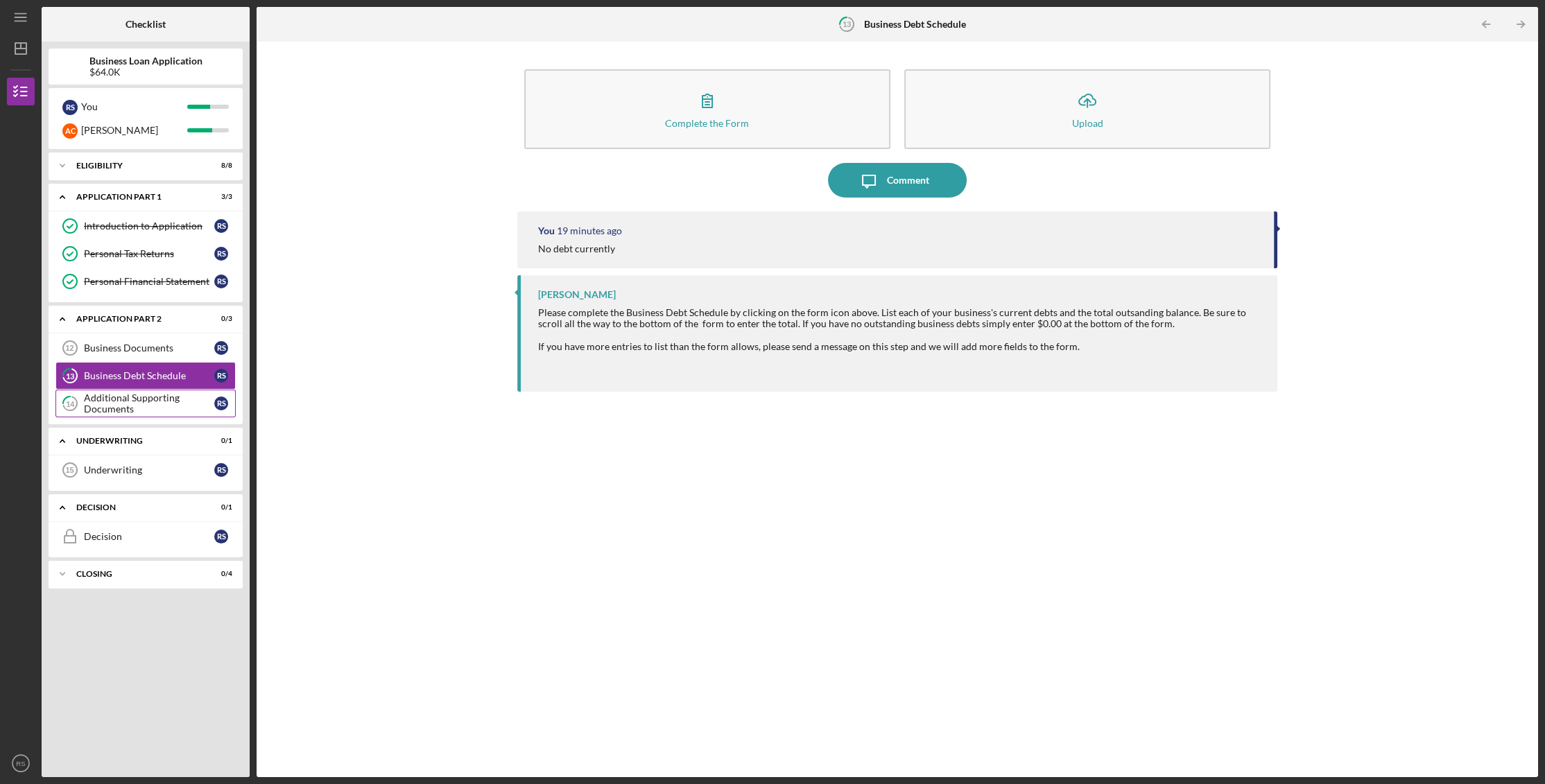
click at [108, 402] on div "Additional Supporting Documents" at bounding box center [149, 403] width 130 height 22
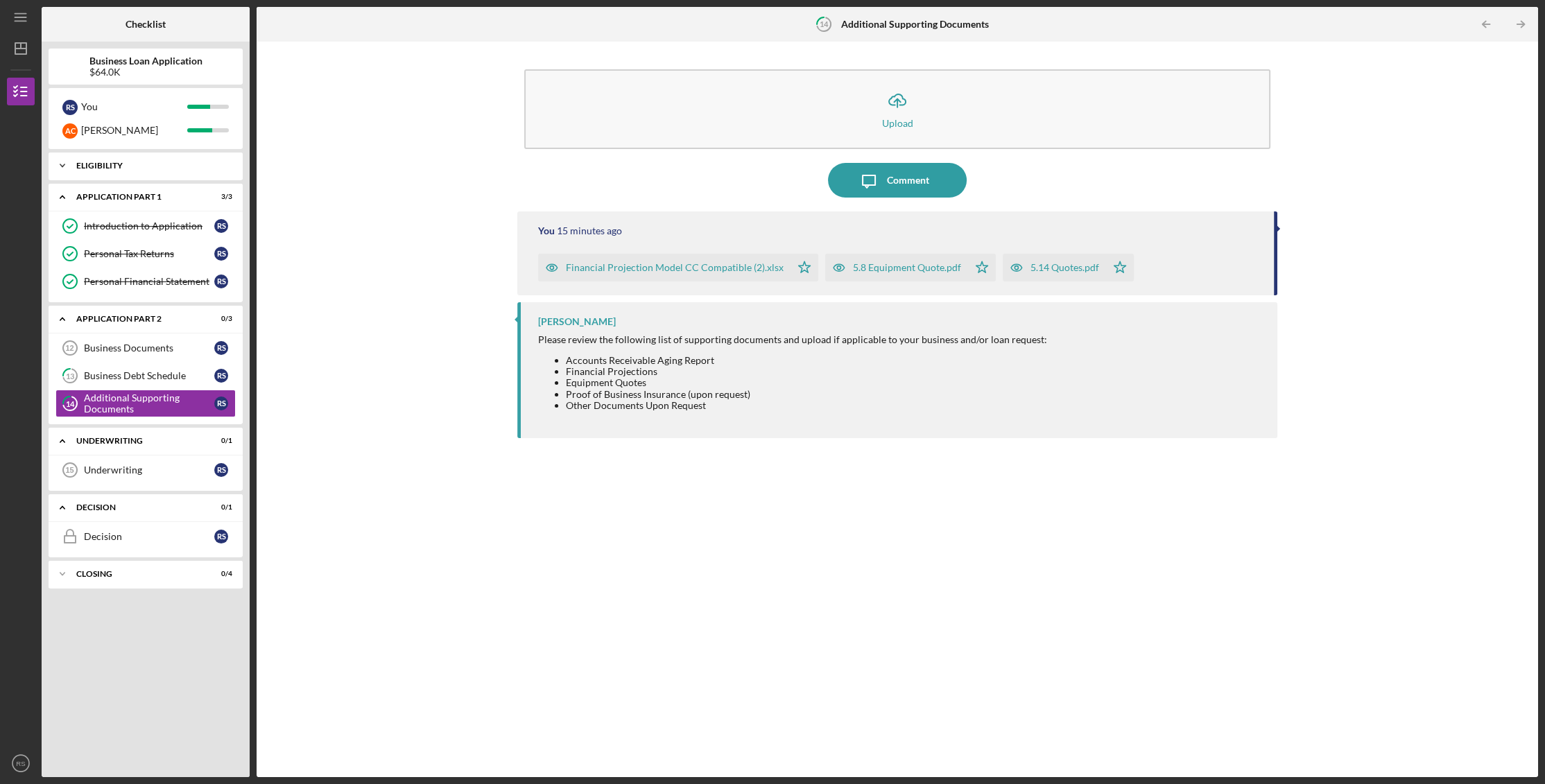
click at [64, 159] on icon "Icon/Expander" at bounding box center [62, 165] width 28 height 28
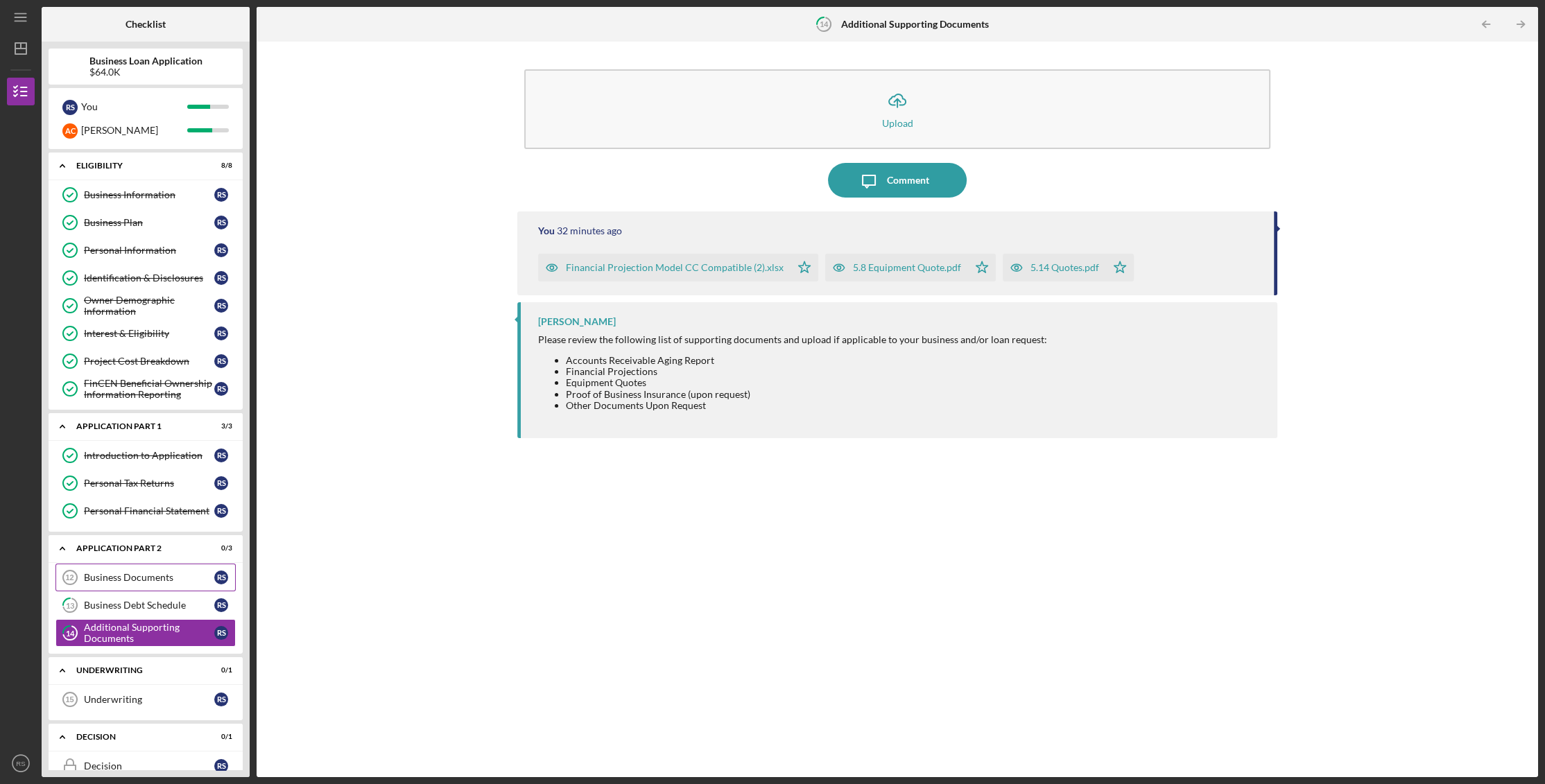
click at [168, 567] on link "Business Documents 12 Business Documents R S" at bounding box center [145, 577] width 180 height 28
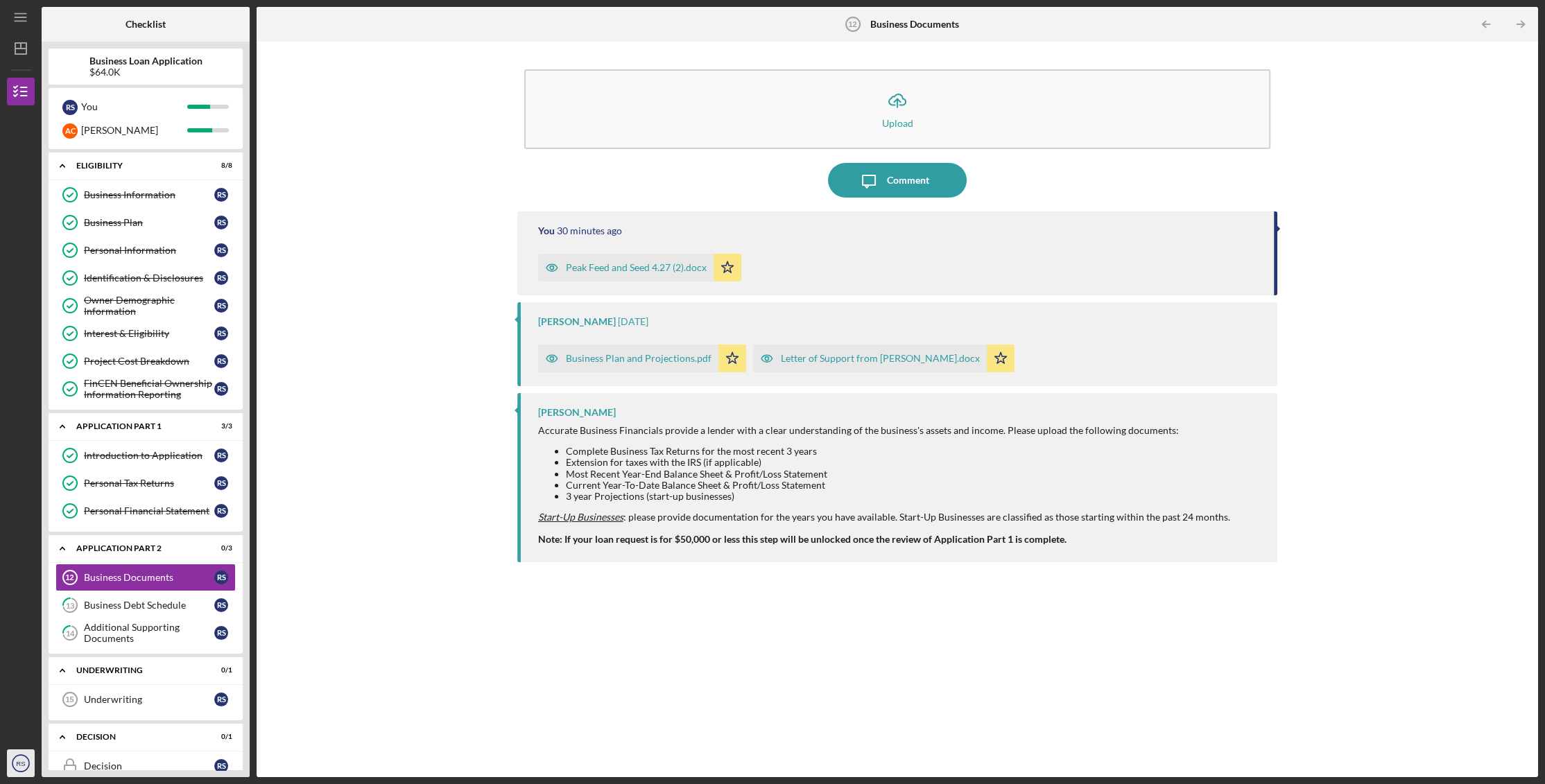
click at [11, 759] on icon "RS" at bounding box center [21, 763] width 28 height 35
click at [21, 736] on link "Logout" at bounding box center [84, 730] width 152 height 29
